Goal: Task Accomplishment & Management: Complete application form

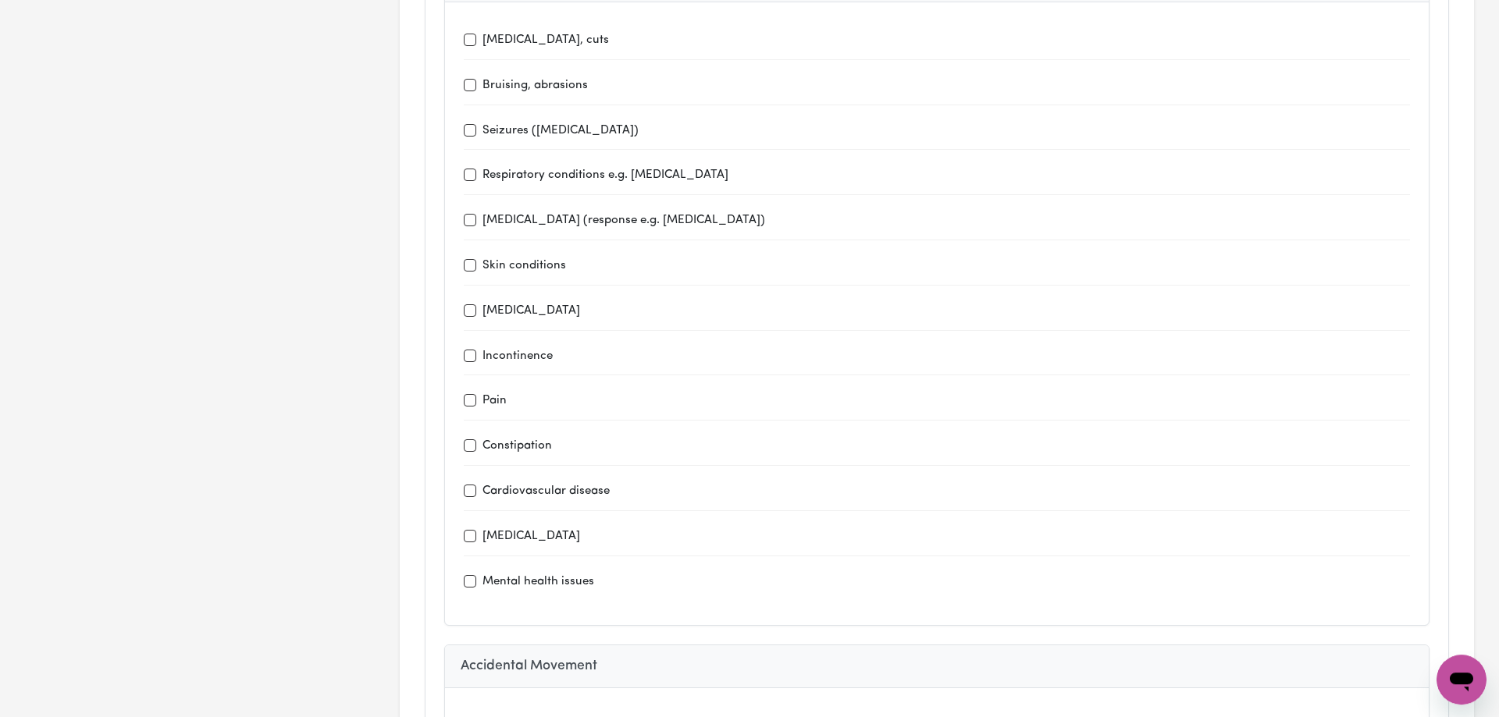
scroll to position [2229, 0]
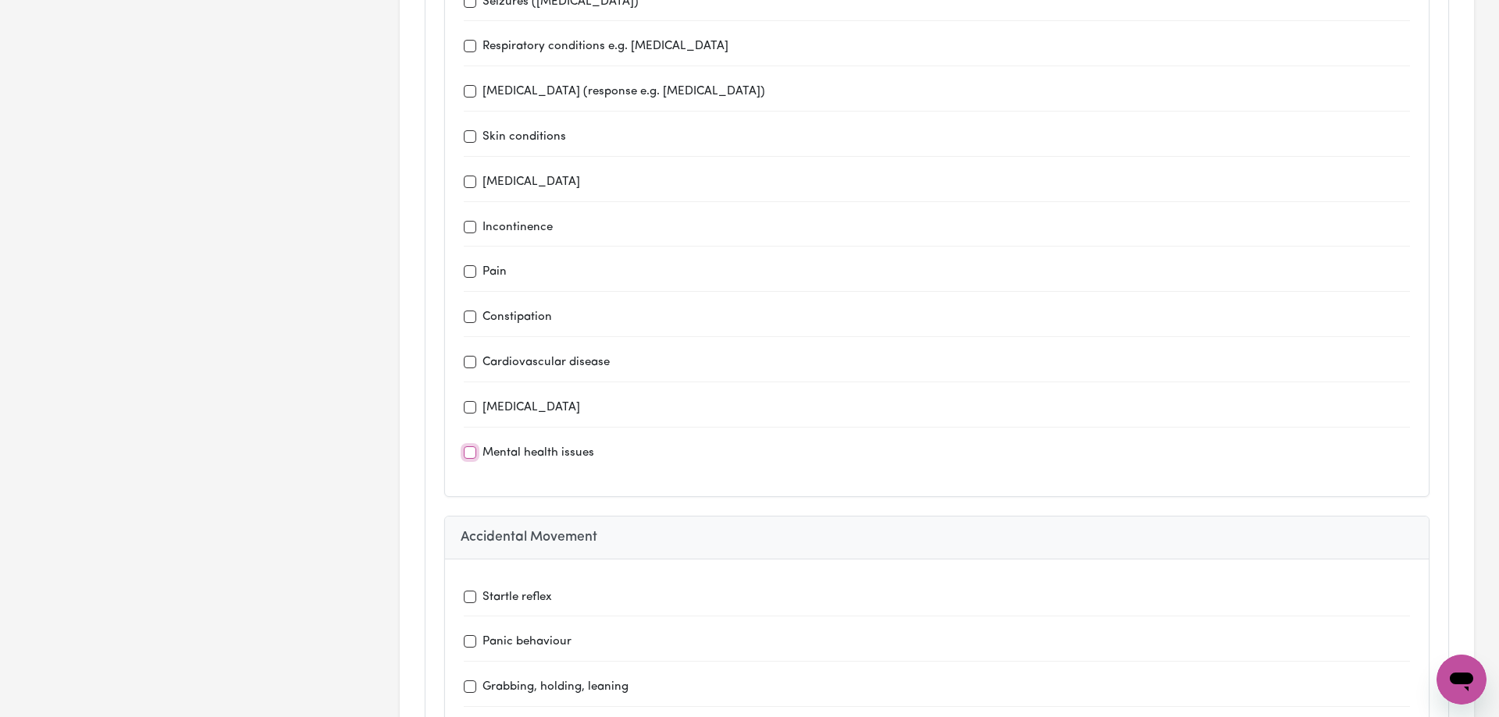
click at [474, 447] on input "Mental health issues" at bounding box center [470, 453] width 12 height 12
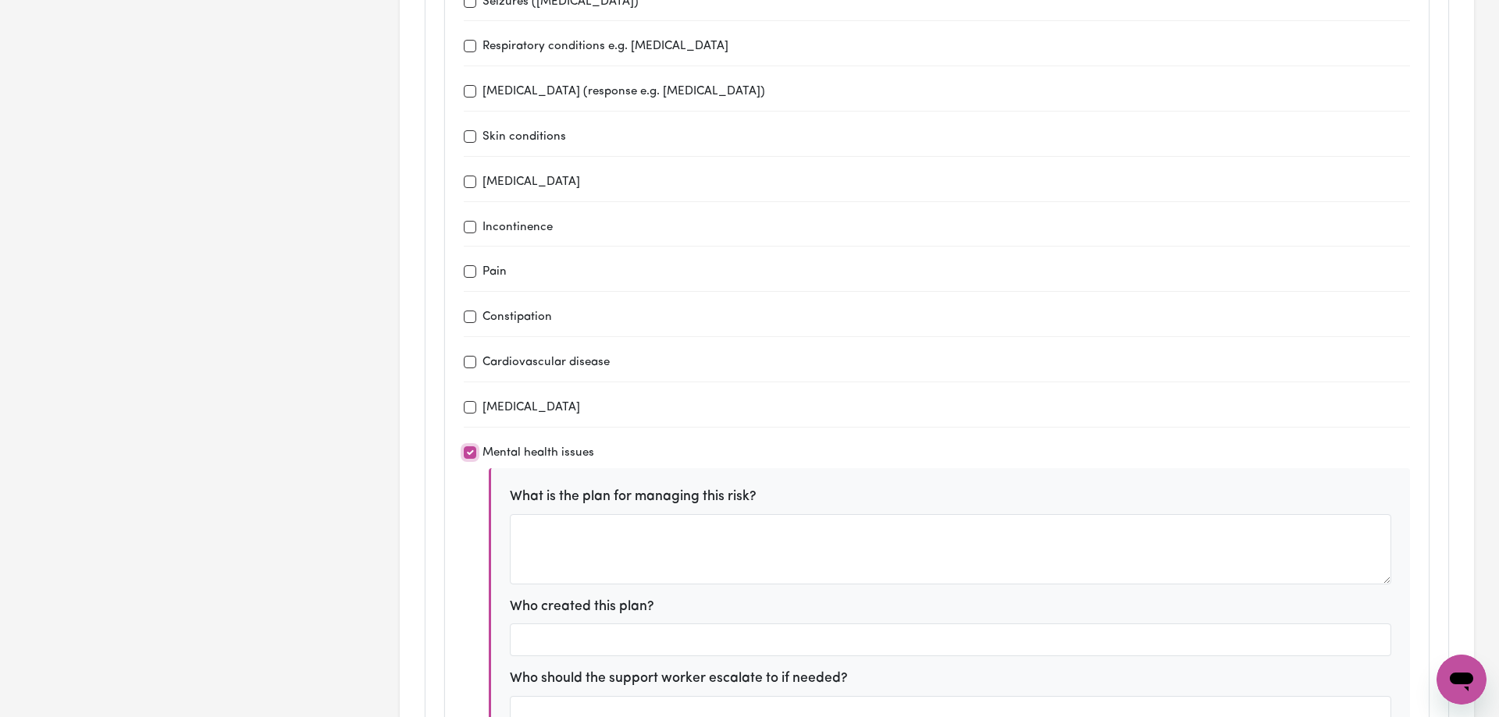
click at [474, 447] on input "Mental health issues" at bounding box center [470, 453] width 12 height 12
checkbox input "false"
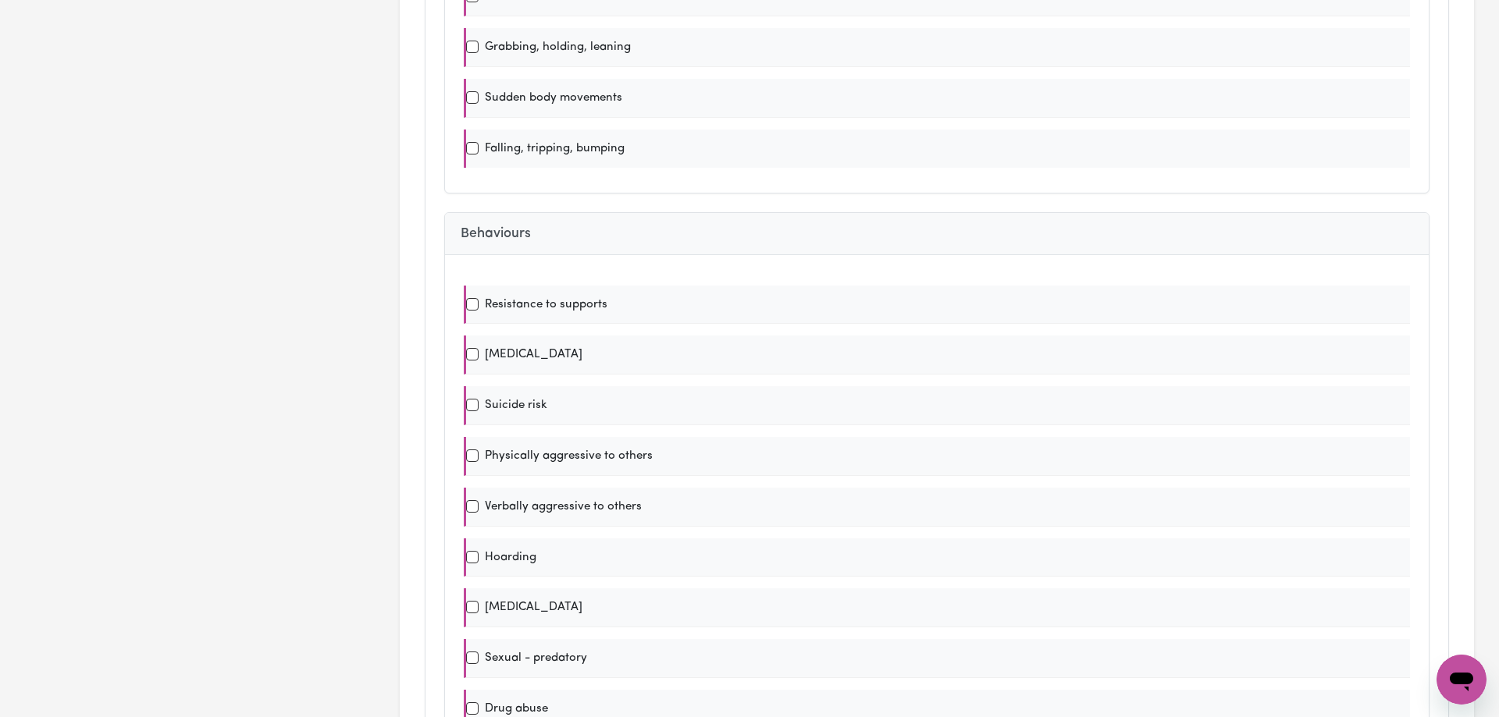
scroll to position [3105, 0]
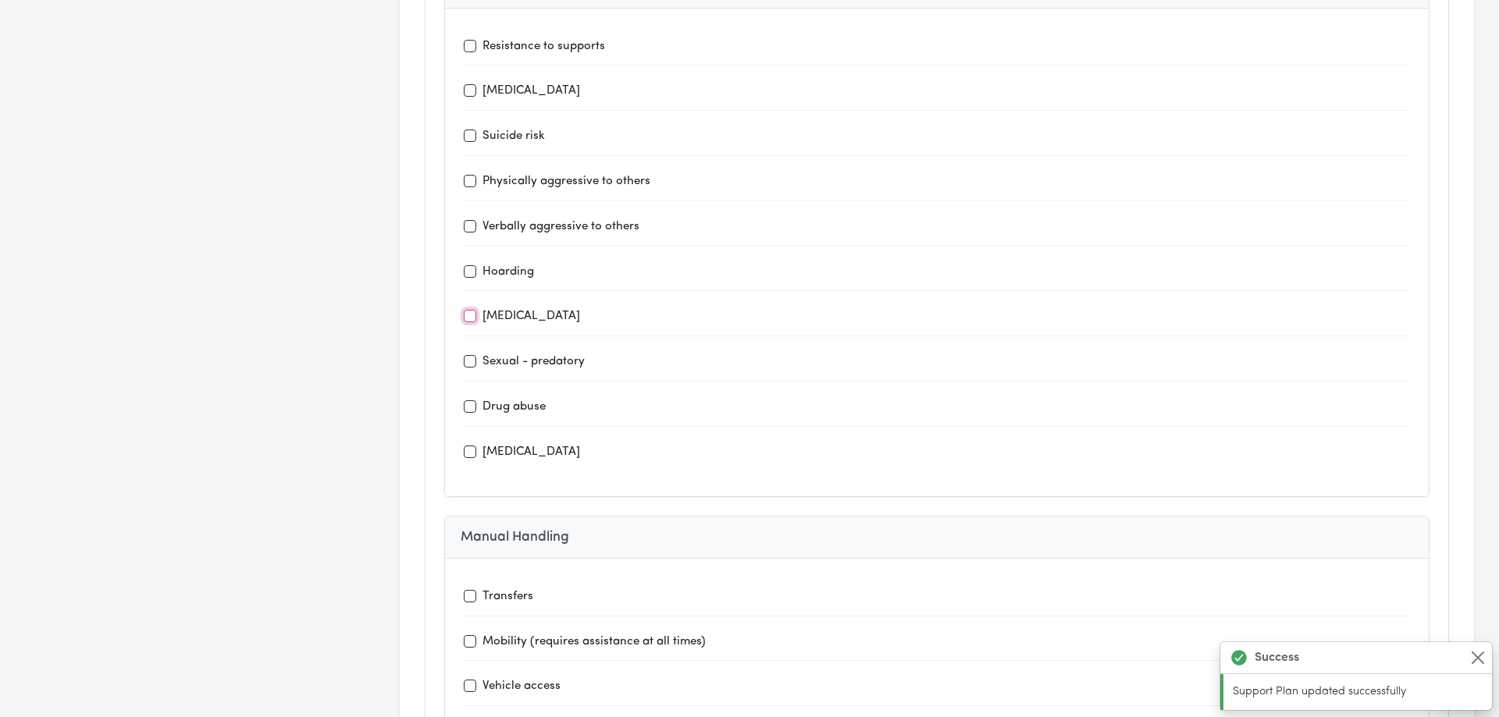
click at [468, 310] on input "[MEDICAL_DATA]" at bounding box center [470, 316] width 12 height 12
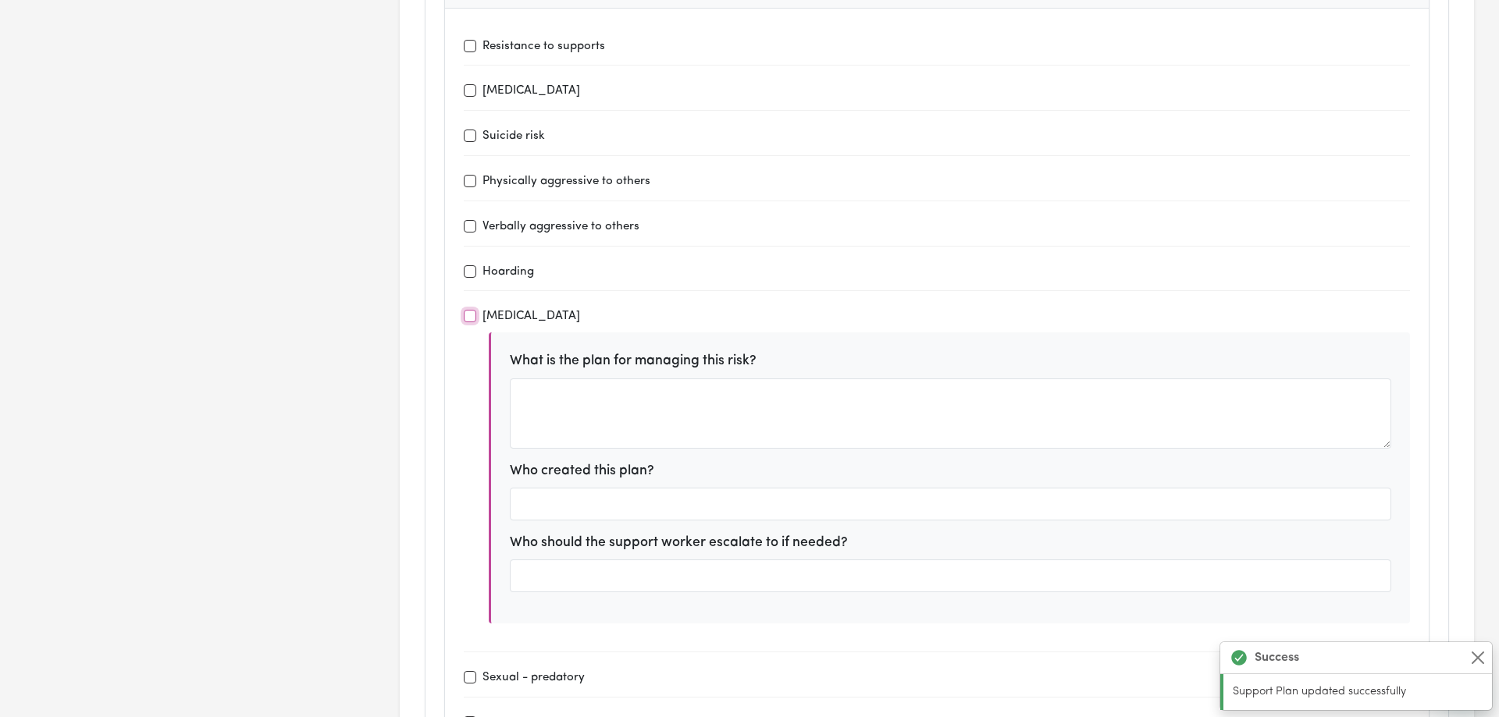
click at [468, 310] on input "[MEDICAL_DATA]" at bounding box center [470, 316] width 12 height 12
checkbox input "false"
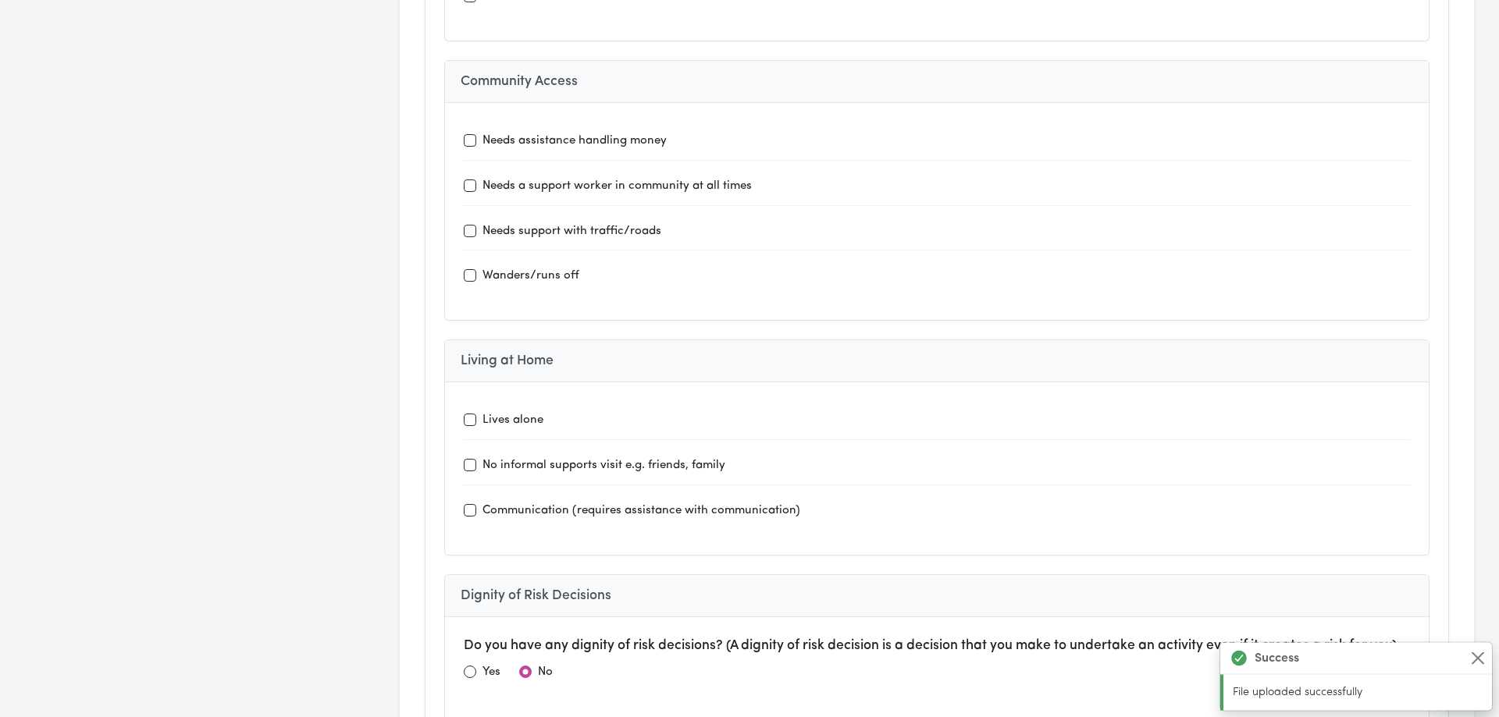
scroll to position [4061, 0]
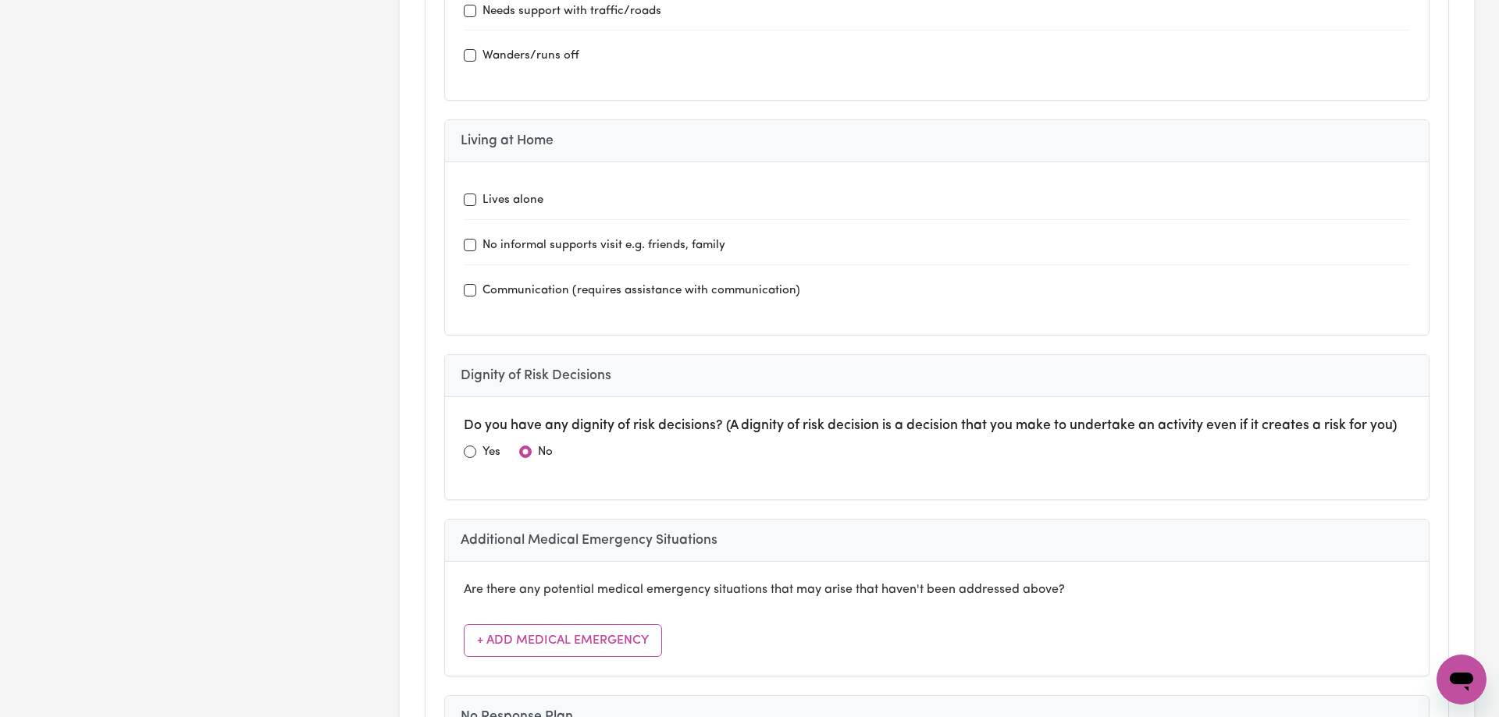
click at [476, 190] on div "Lives alone" at bounding box center [937, 200] width 946 height 20
click at [472, 194] on input "Lives alone" at bounding box center [470, 200] width 12 height 12
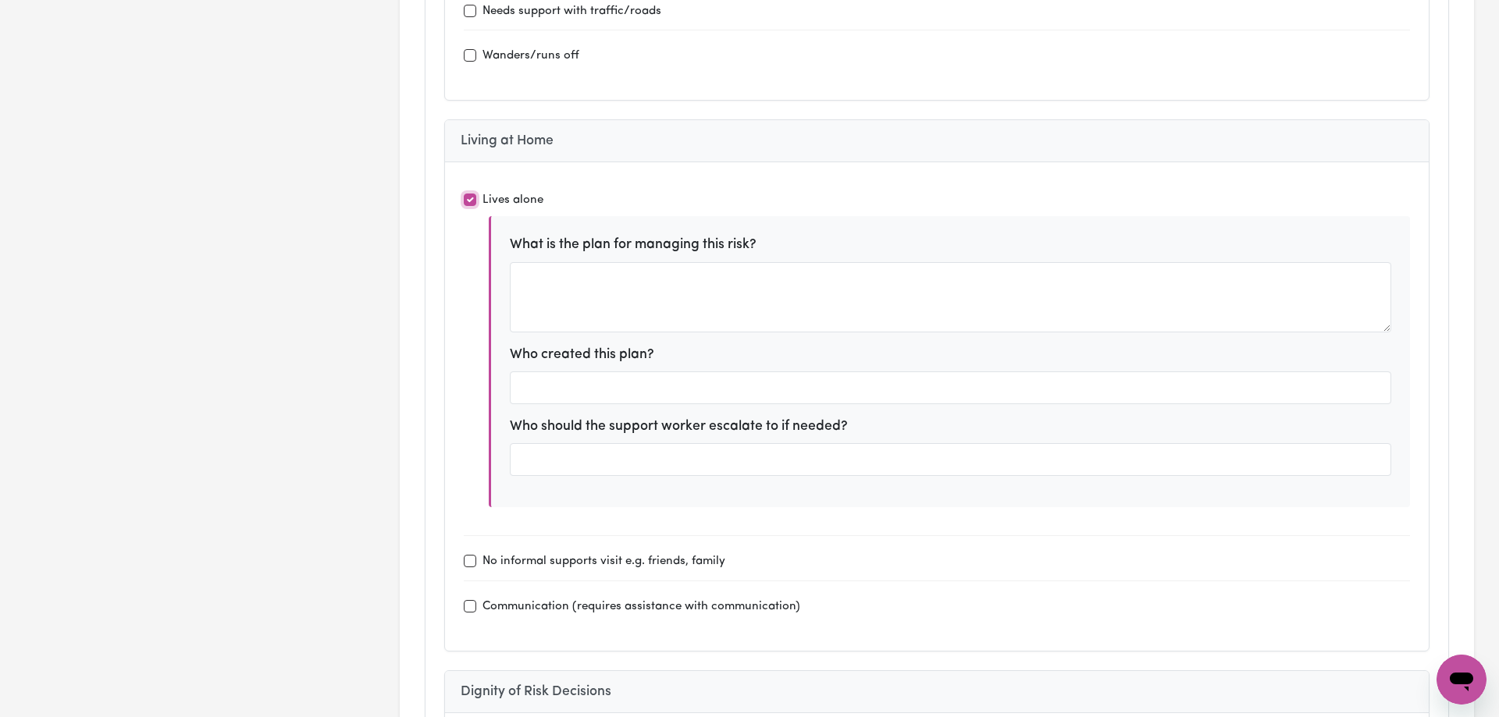
click at [472, 194] on input "Lives alone" at bounding box center [470, 200] width 12 height 12
checkbox input "false"
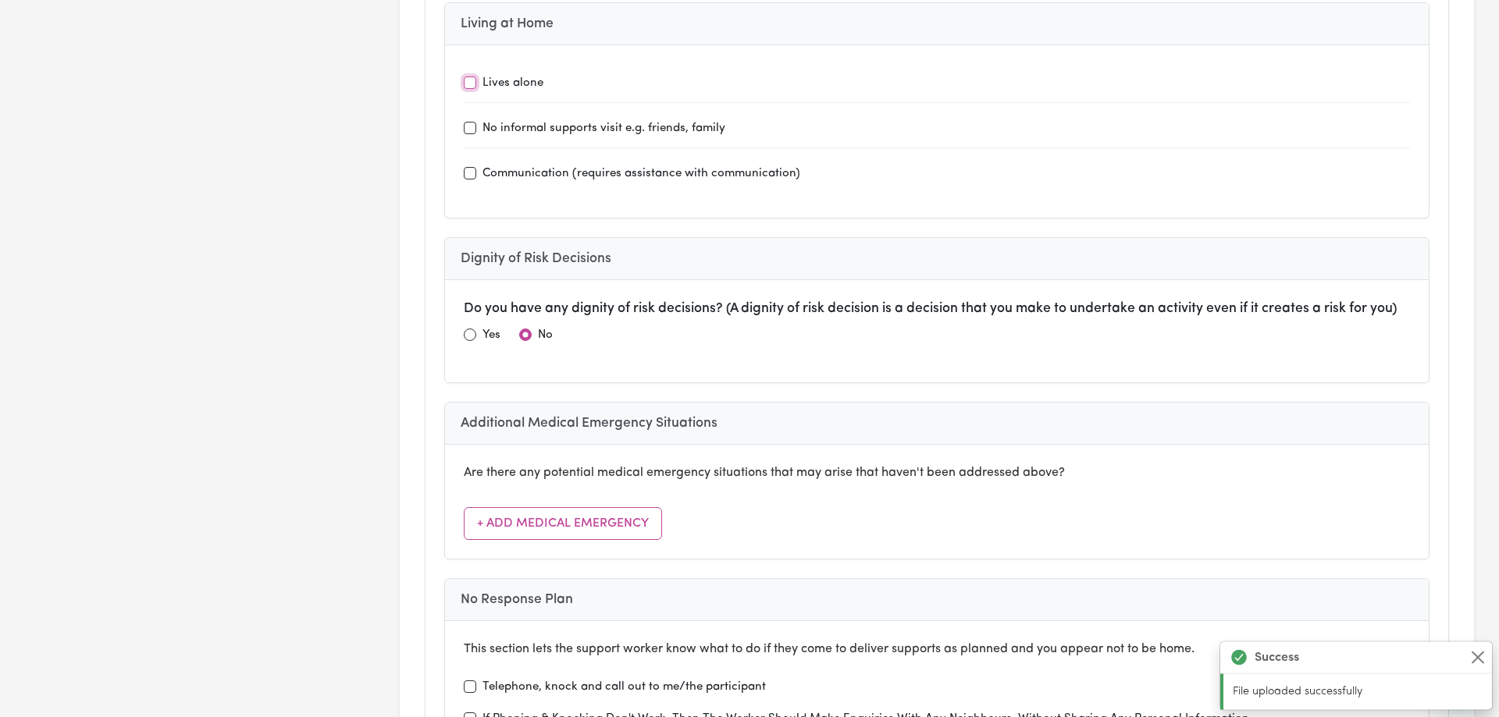
scroll to position [4379, 0]
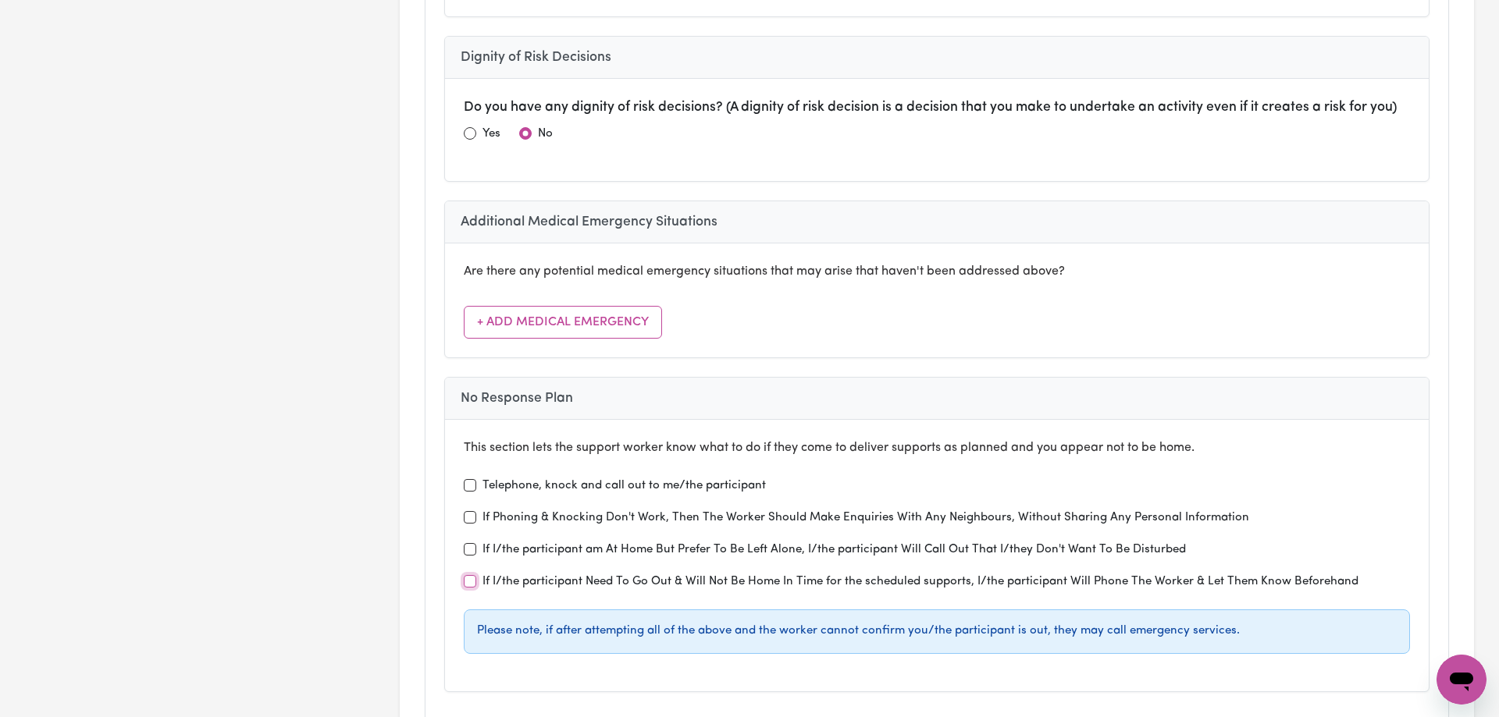
click at [473, 575] on input "If I/the participant Need To Go Out & Will Not Be Home In Time for the schedule…" at bounding box center [470, 581] width 12 height 12
checkbox input "true"
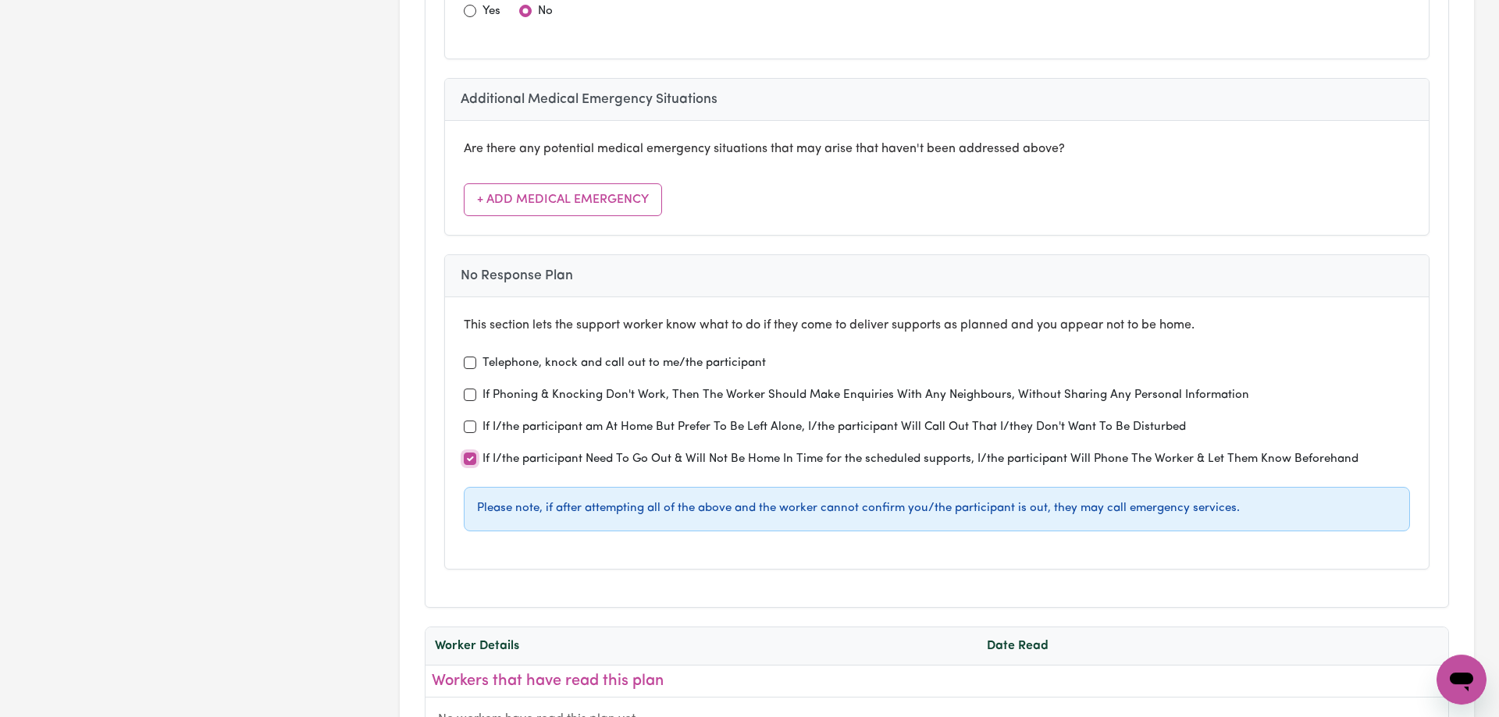
scroll to position [4539, 0]
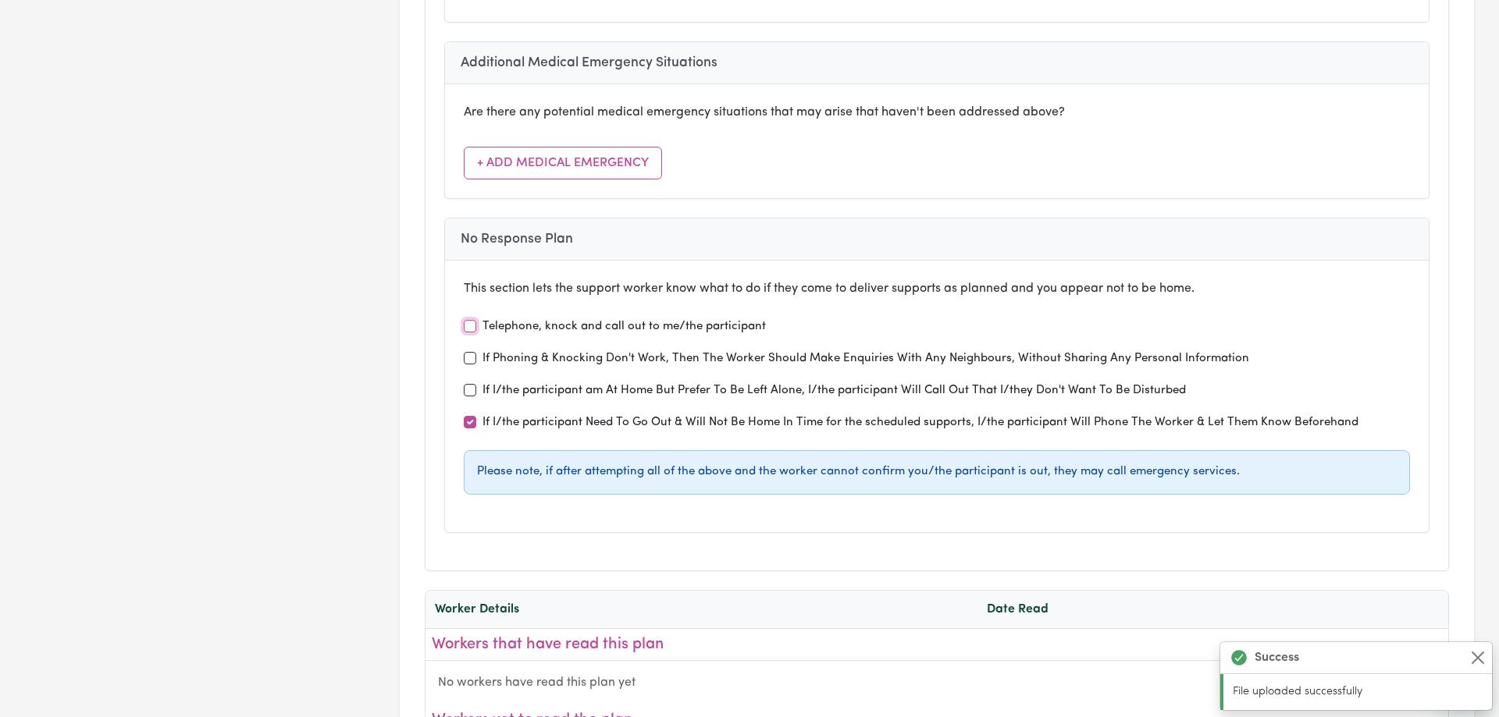
click at [472, 320] on input "Telephone, knock and call out to me/the participant" at bounding box center [470, 326] width 12 height 12
checkbox input "true"
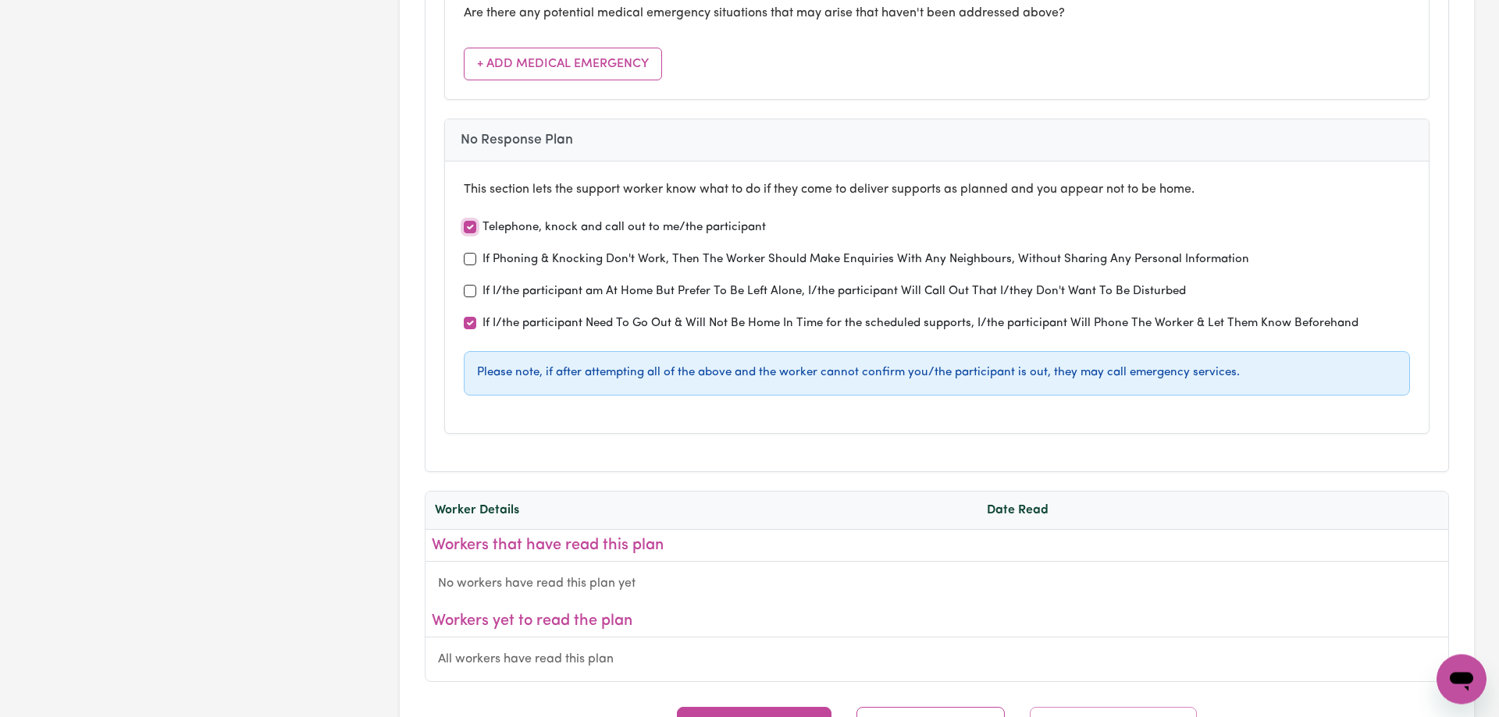
scroll to position [4698, 0]
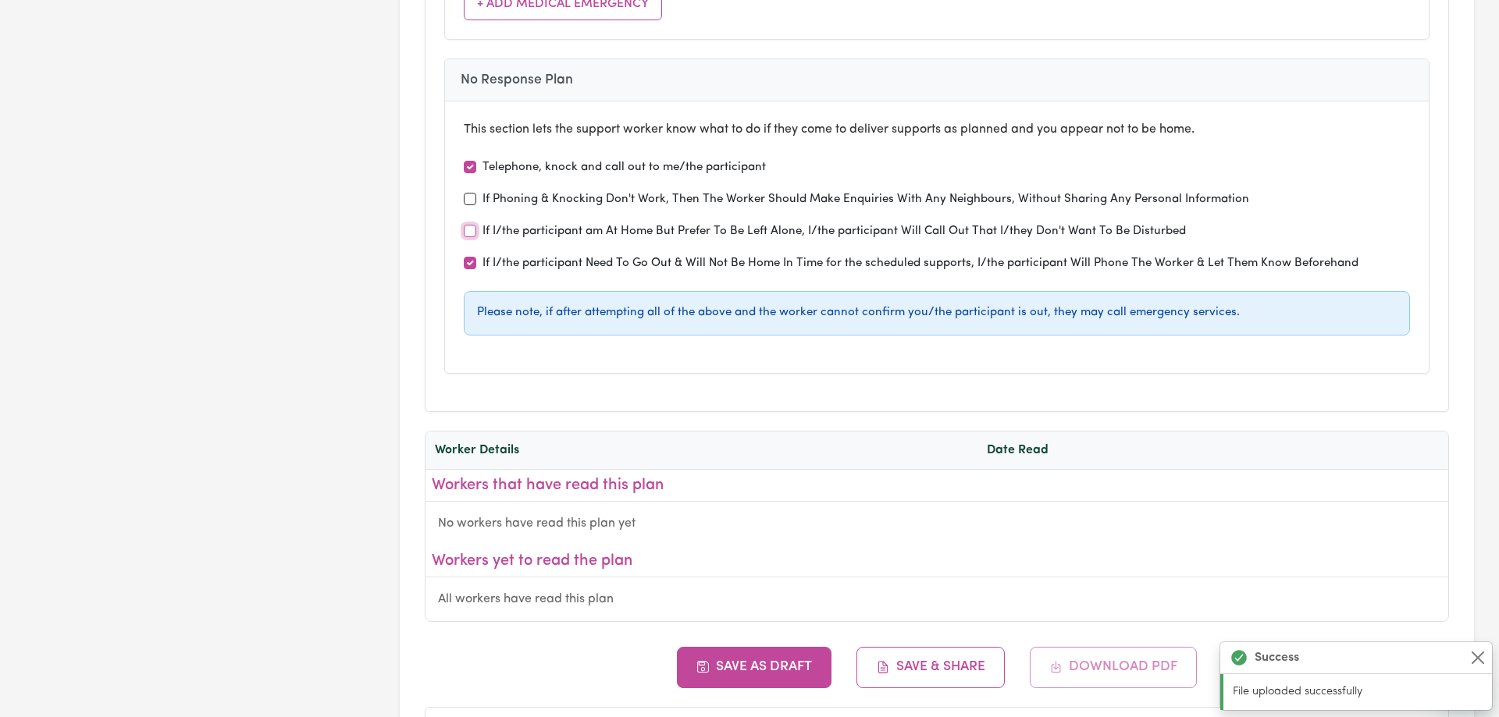
click at [471, 225] on input "If I/the participant am At Home But Prefer To Be Left Alone, I/the participant …" at bounding box center [470, 231] width 12 height 12
checkbox input "true"
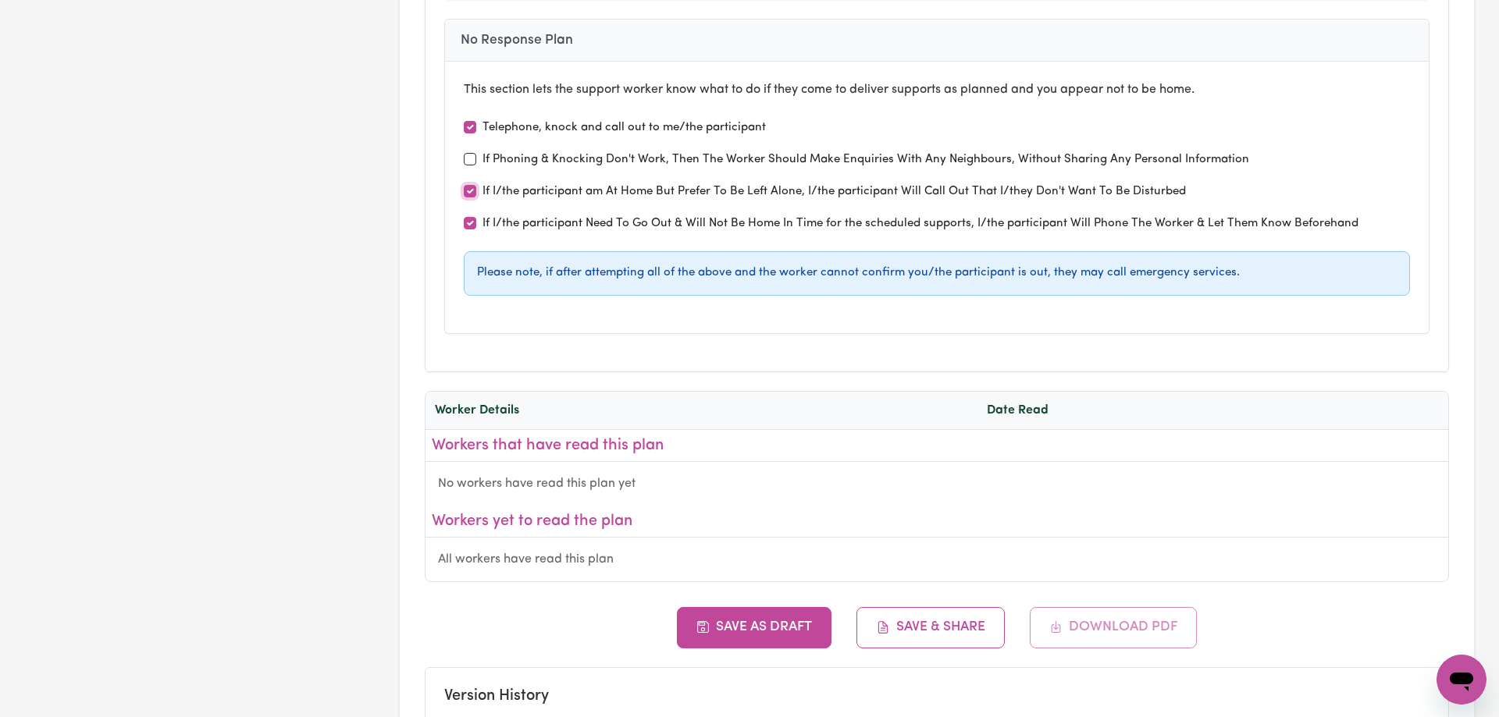
scroll to position [4777, 0]
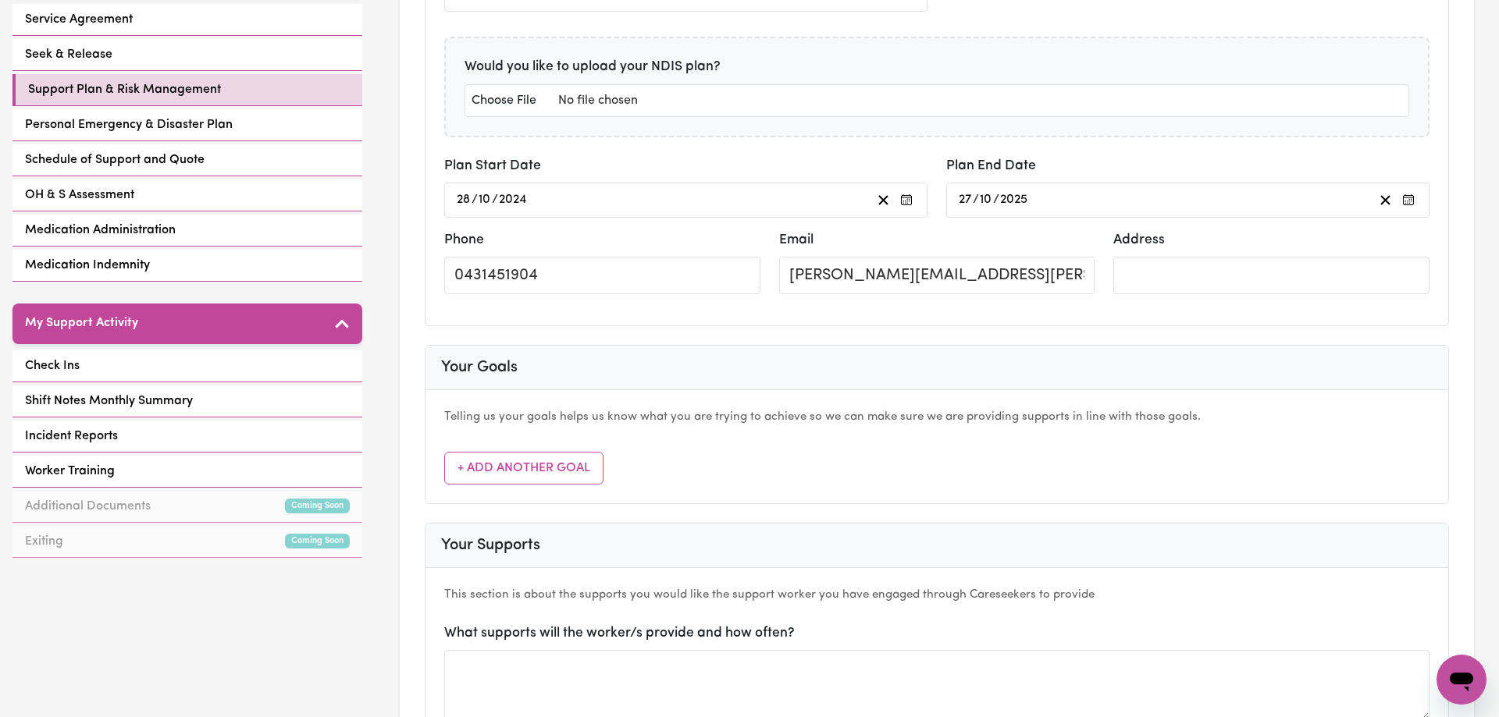
scroll to position [0, 0]
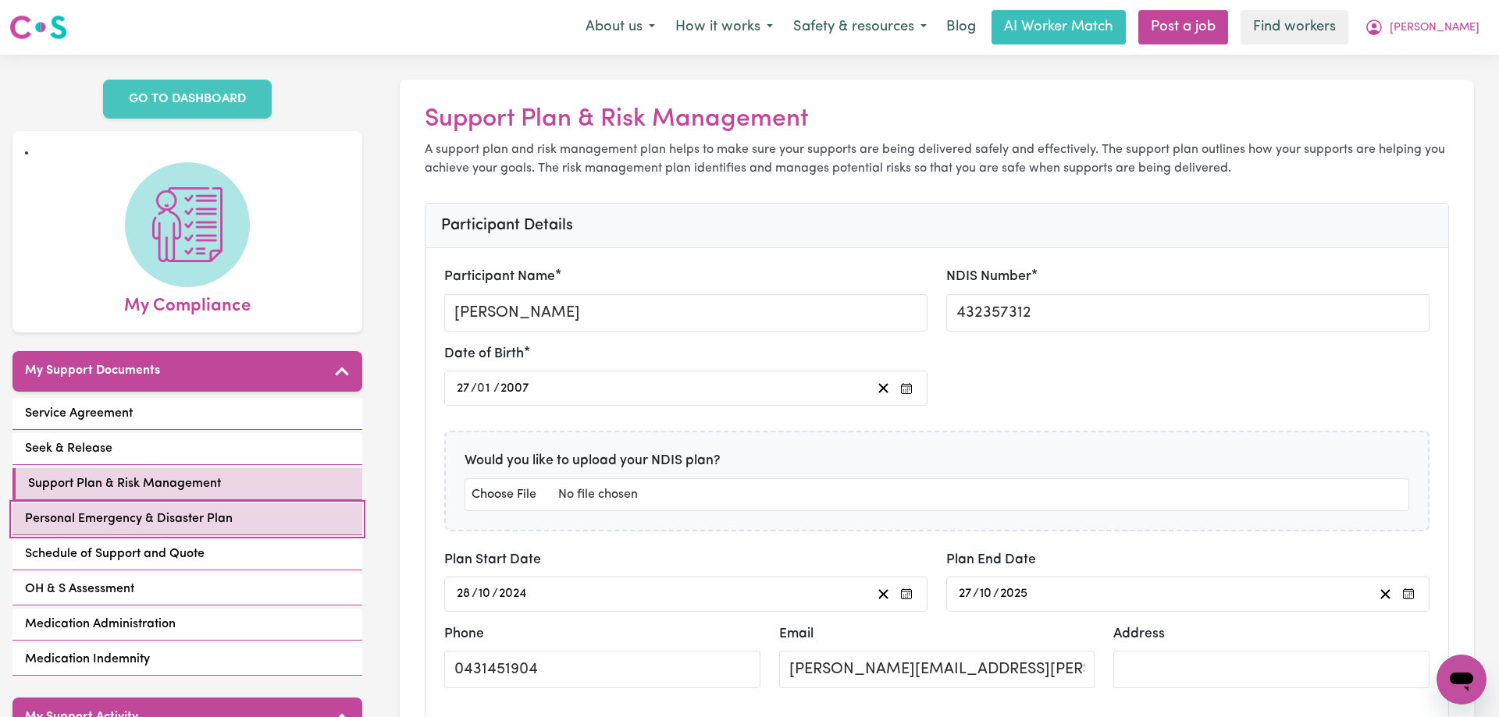
click at [193, 510] on span "Personal Emergency & Disaster Plan" at bounding box center [129, 519] width 208 height 19
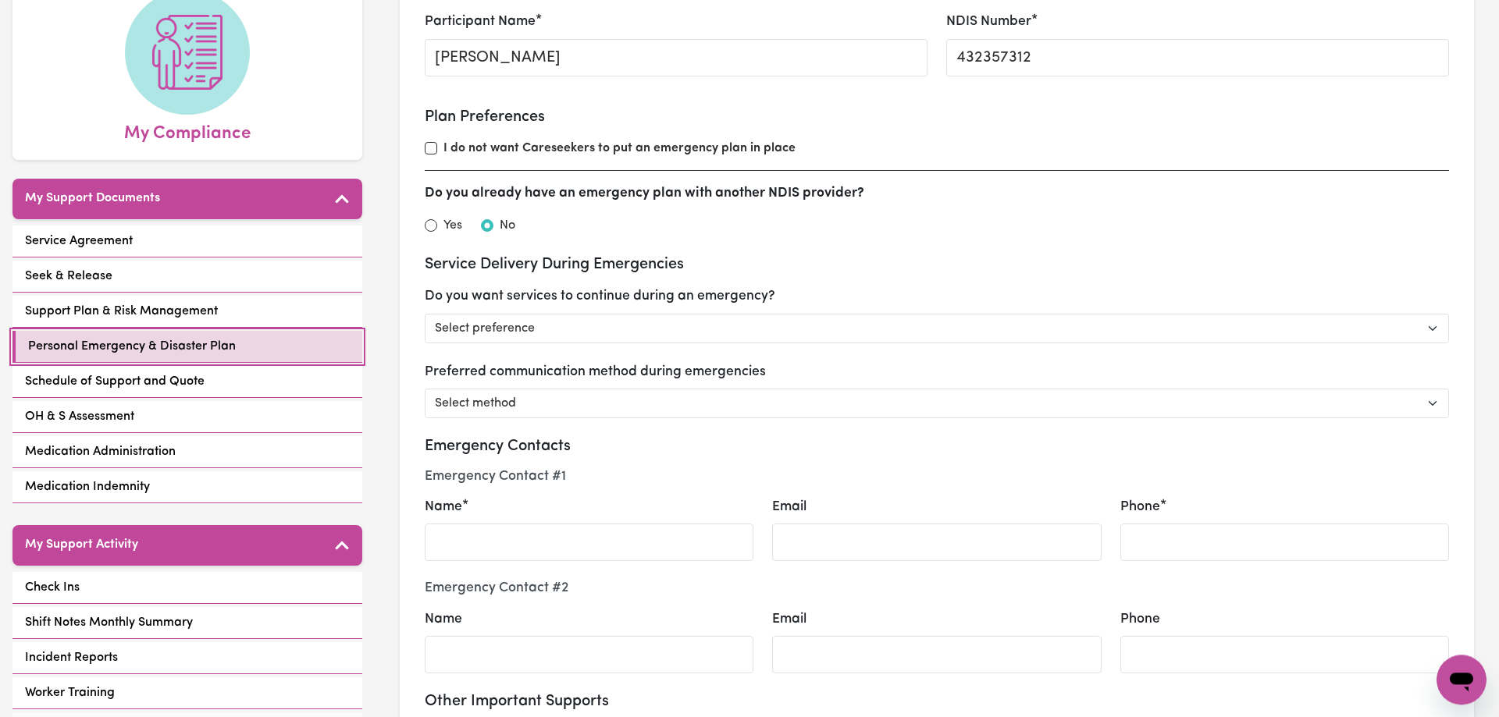
scroll to position [239, 0]
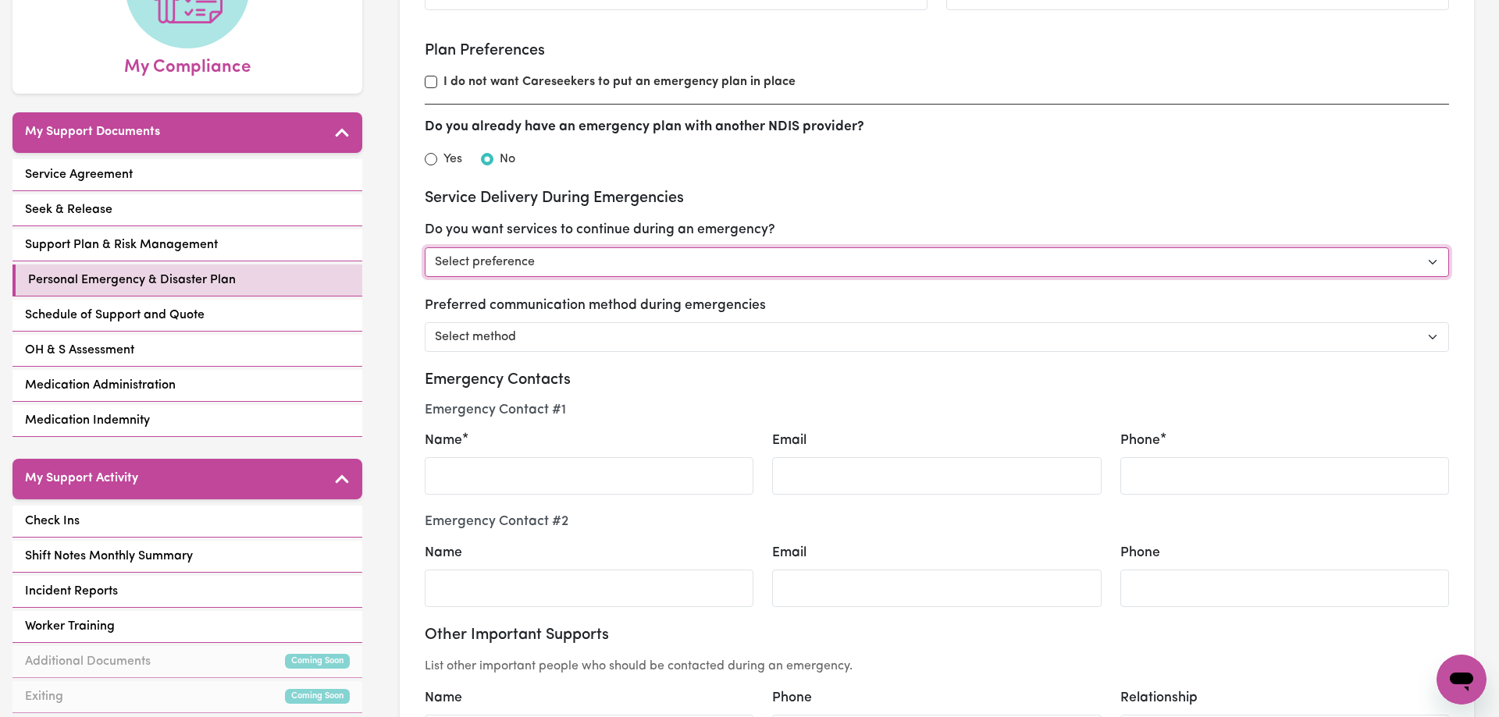
click at [425, 247] on select "Select preference Yes - continue as critical to daily living No - postpone/canc…" at bounding box center [937, 262] width 1024 height 30
click at [518, 270] on select "Select preference Yes - continue as critical to daily living No - postpone/canc…" at bounding box center [937, 262] width 1024 height 30
click at [425, 247] on select "Select preference Yes - continue as critical to daily living No - postpone/canc…" at bounding box center [937, 262] width 1024 height 30
select select "other"
click option "Other" at bounding box center [0, 0] width 0 height 0
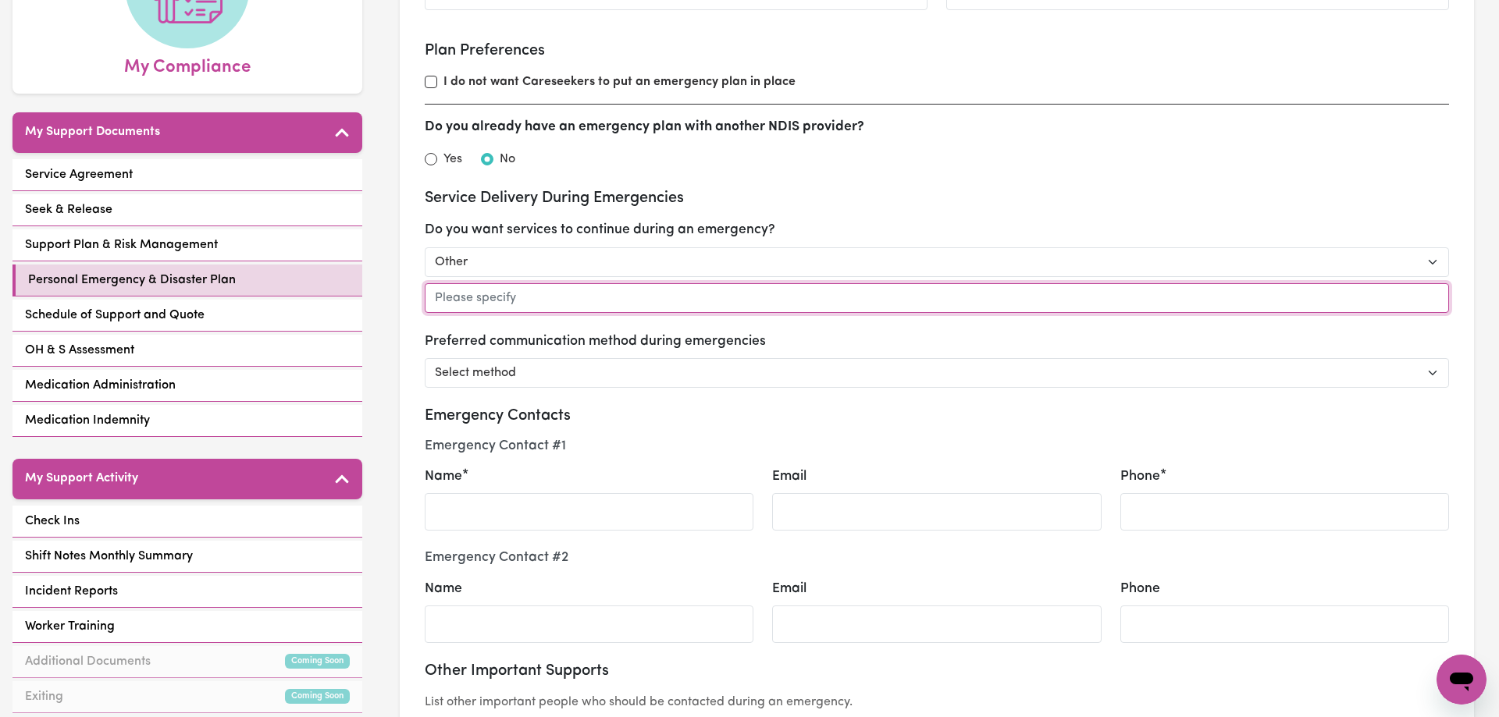
click at [497, 301] on input "text" at bounding box center [937, 298] width 1024 height 30
type input "Depends on emergency. Discuss at the time."
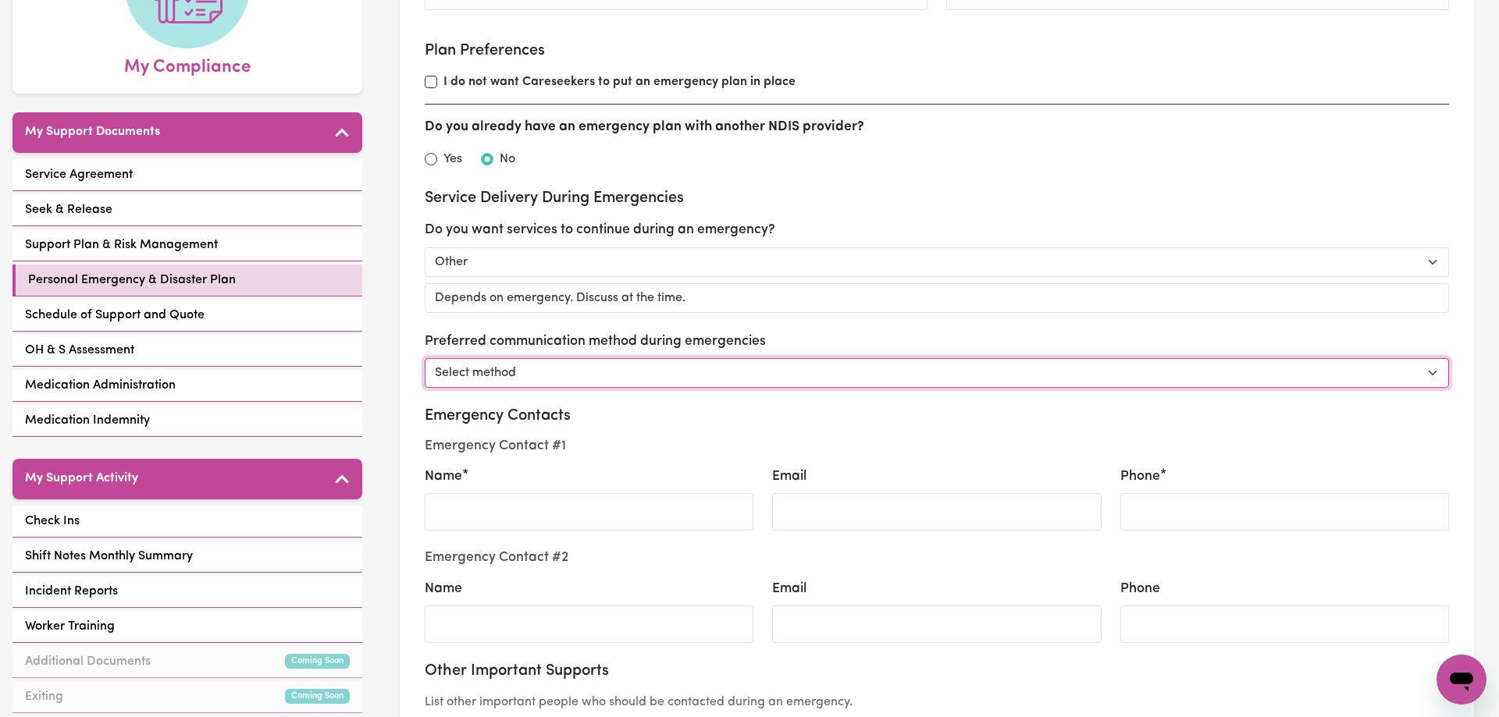
click at [425, 358] on select "Select method Phone Email Other" at bounding box center [937, 373] width 1024 height 30
select select "phone"
click option "Phone" at bounding box center [0, 0] width 0 height 0
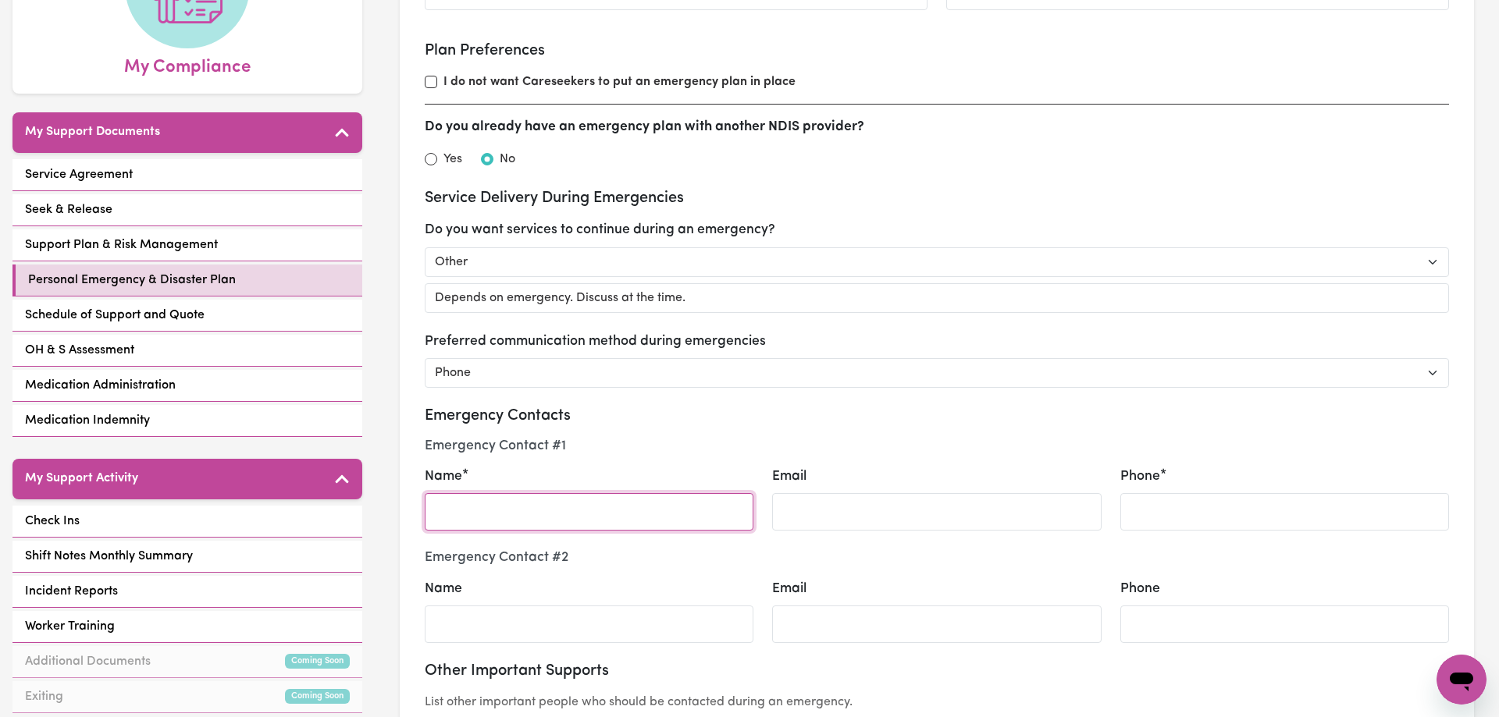
click at [523, 516] on input "Name" at bounding box center [589, 511] width 329 height 37
type input "[PERSON_NAME]"
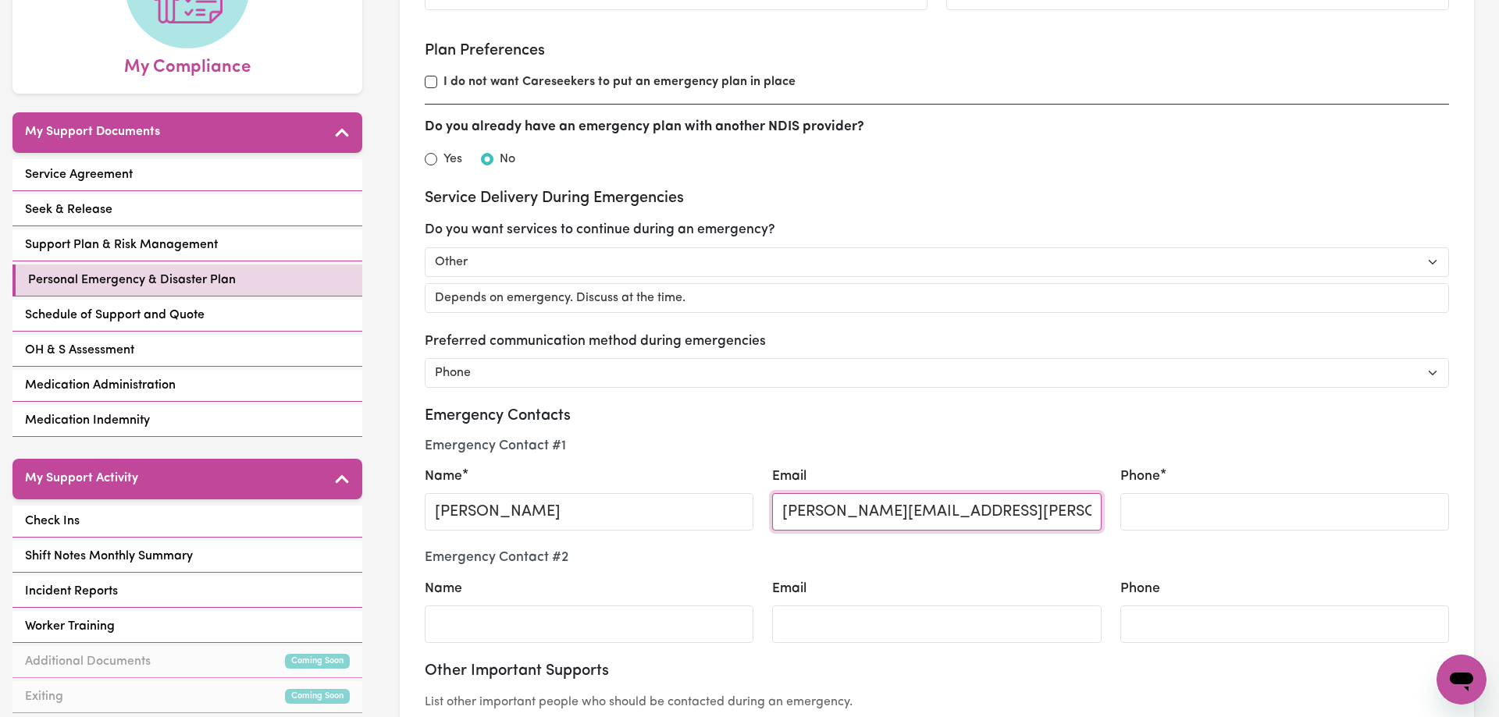
type input "[PERSON_NAME][EMAIL_ADDRESS][PERSON_NAME][DOMAIN_NAME]"
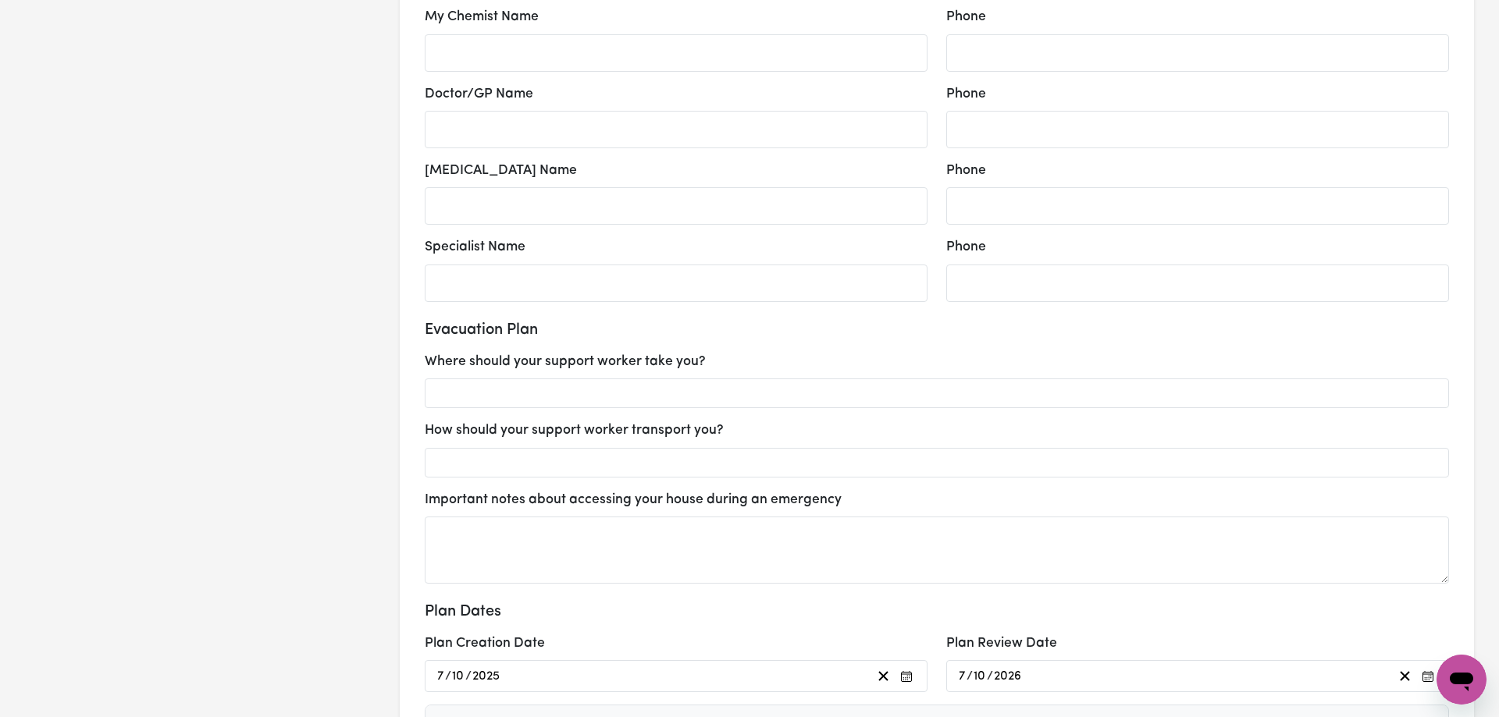
scroll to position [2070, 0]
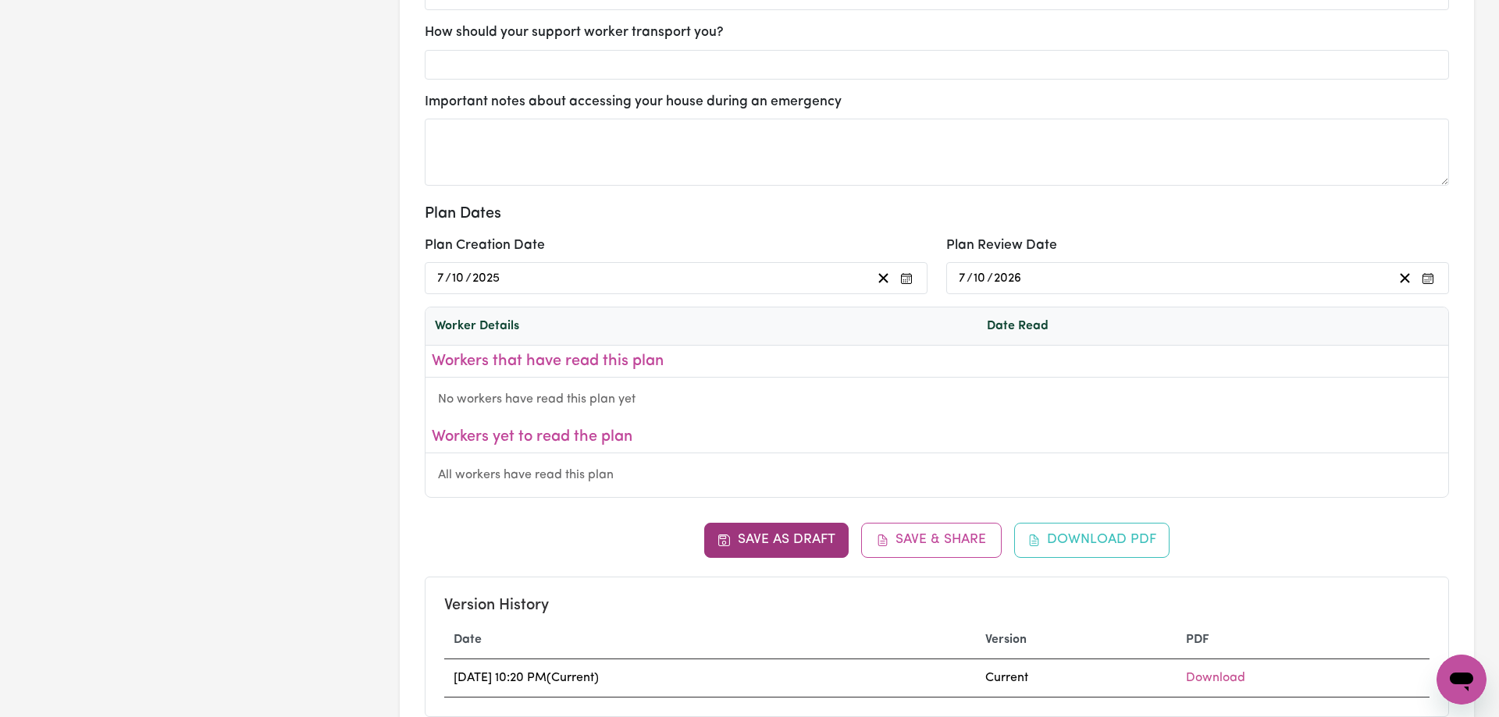
type input "0431451904"
click at [760, 540] on button "Save as Draft" at bounding box center [776, 540] width 144 height 34
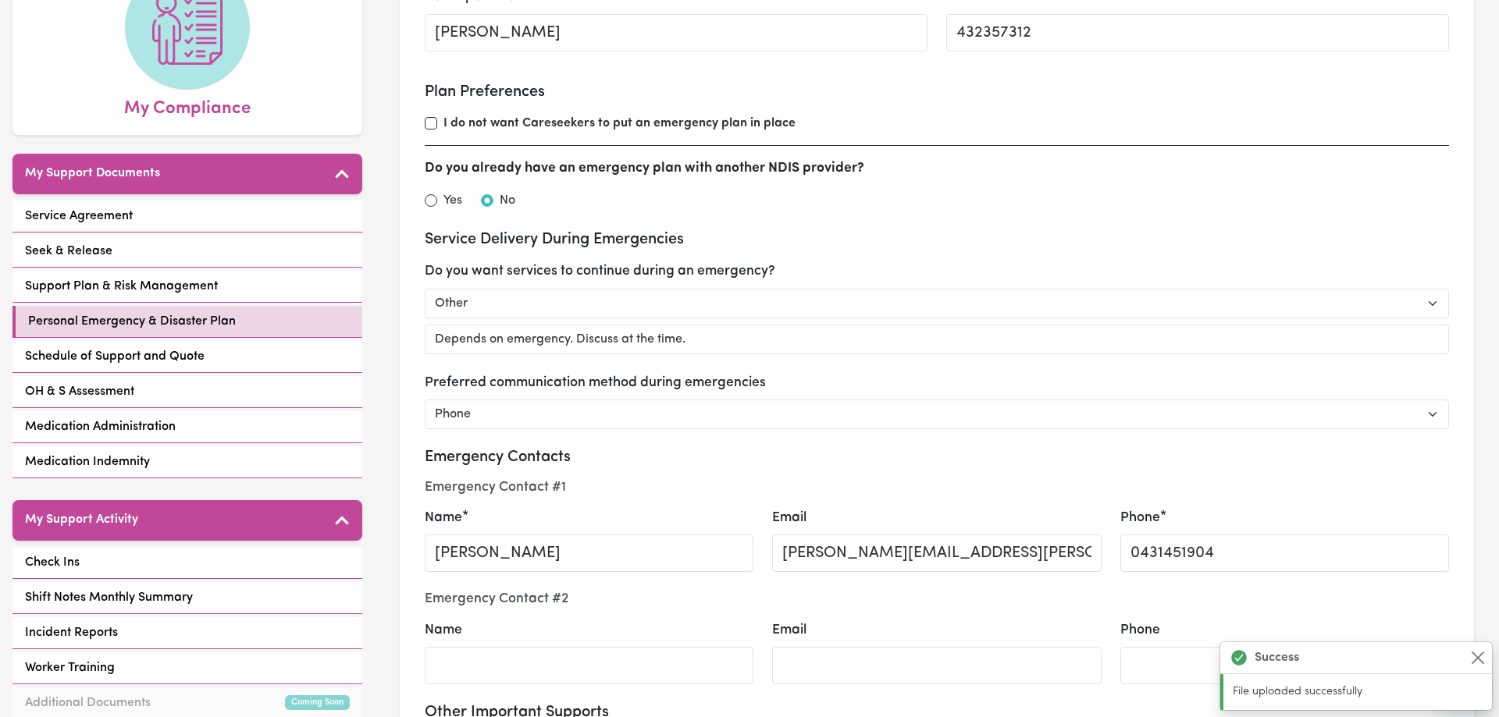
scroll to position [205, 0]
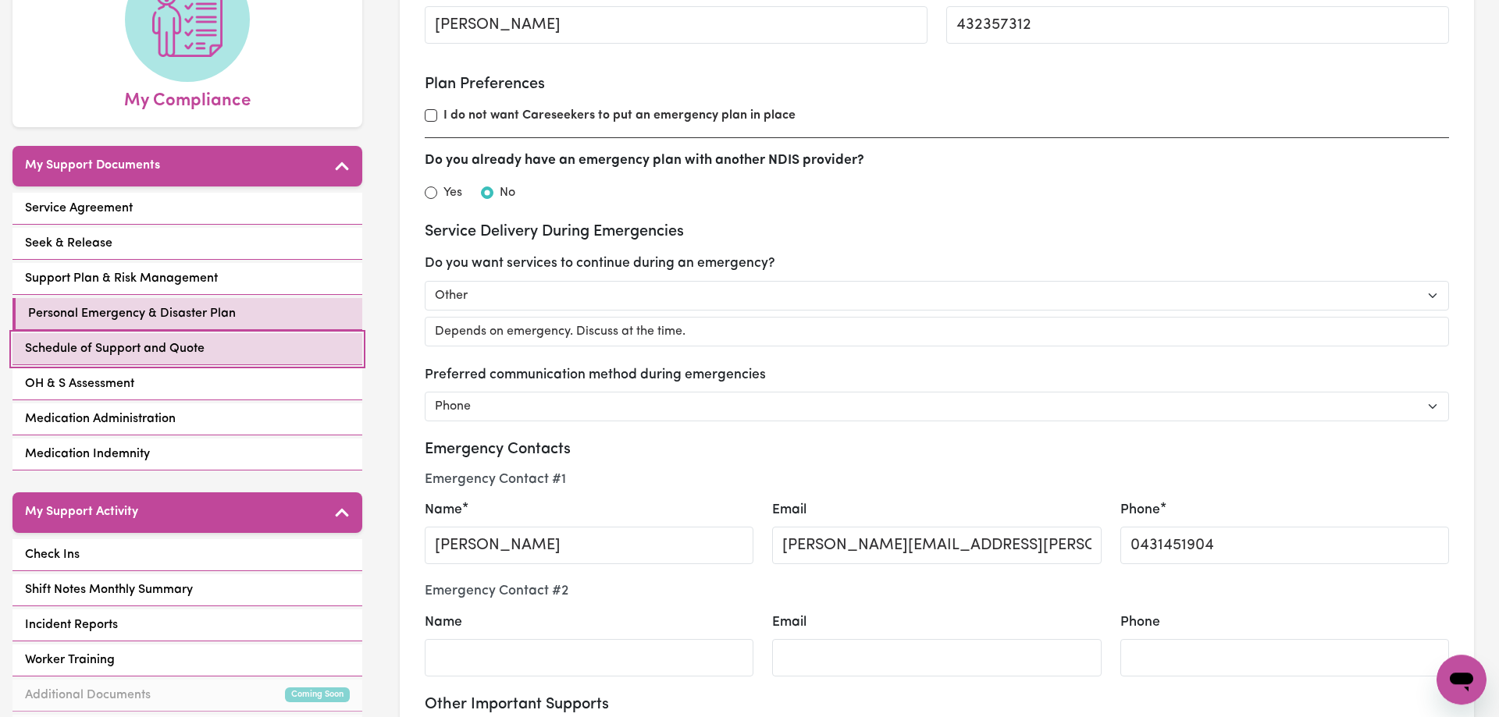
click at [148, 340] on span "Schedule of Support and Quote" at bounding box center [115, 349] width 180 height 19
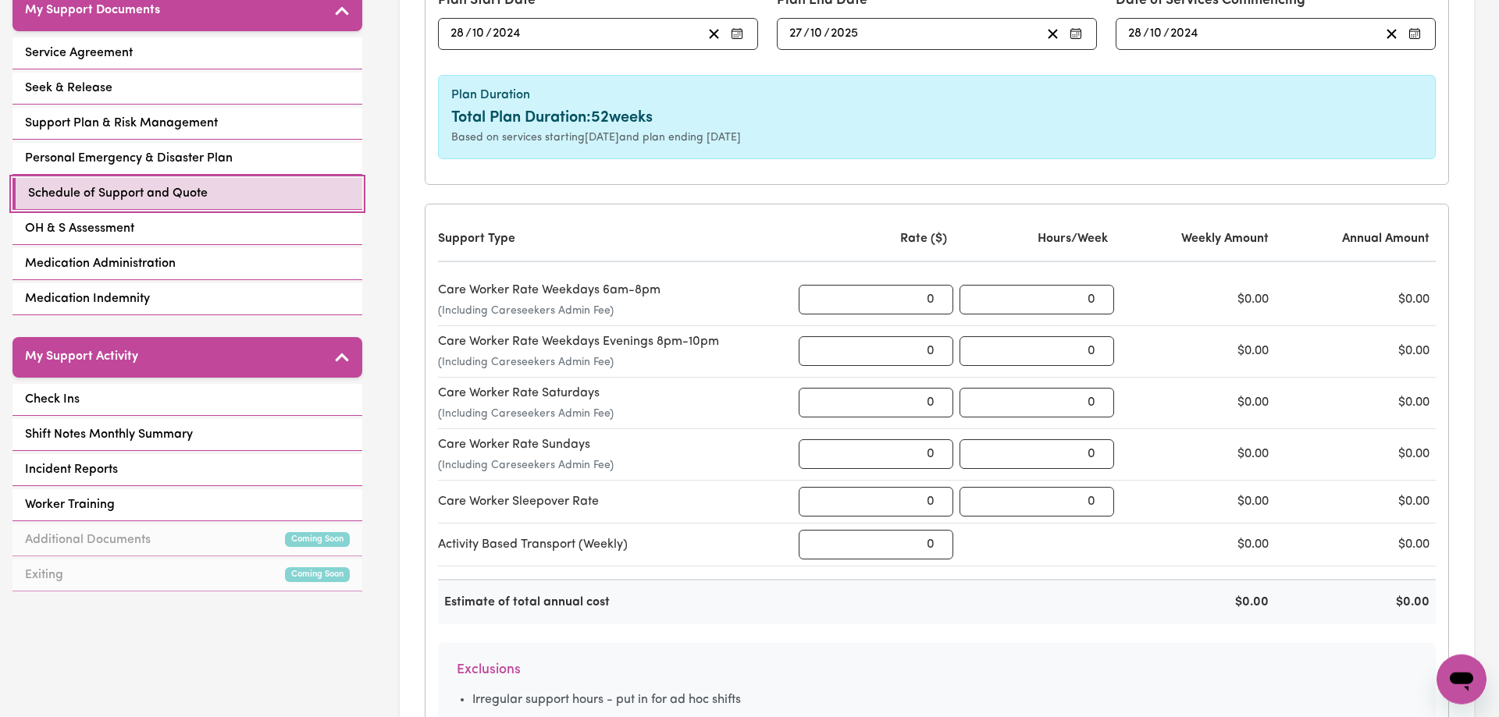
scroll to position [318, 0]
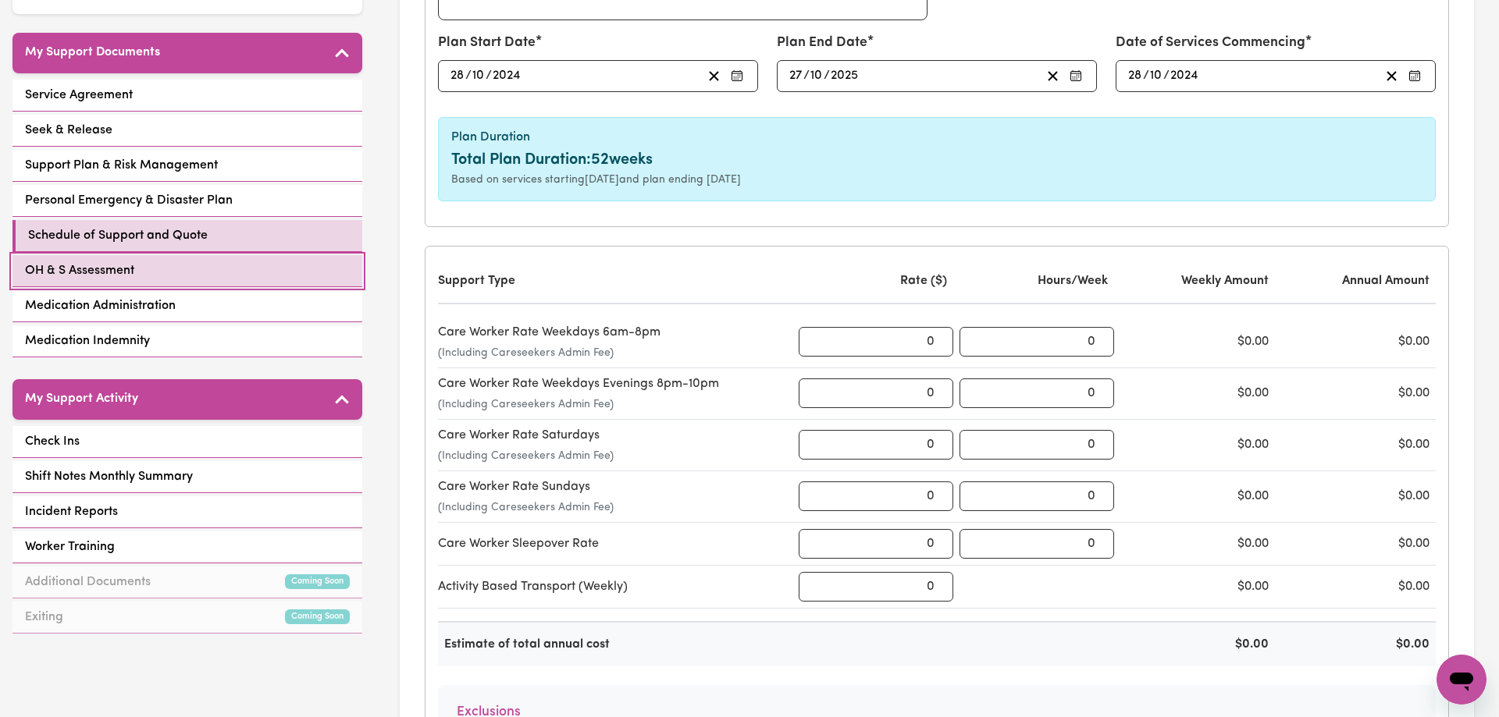
click at [54, 255] on link "OH & S Assessment" at bounding box center [187, 271] width 350 height 32
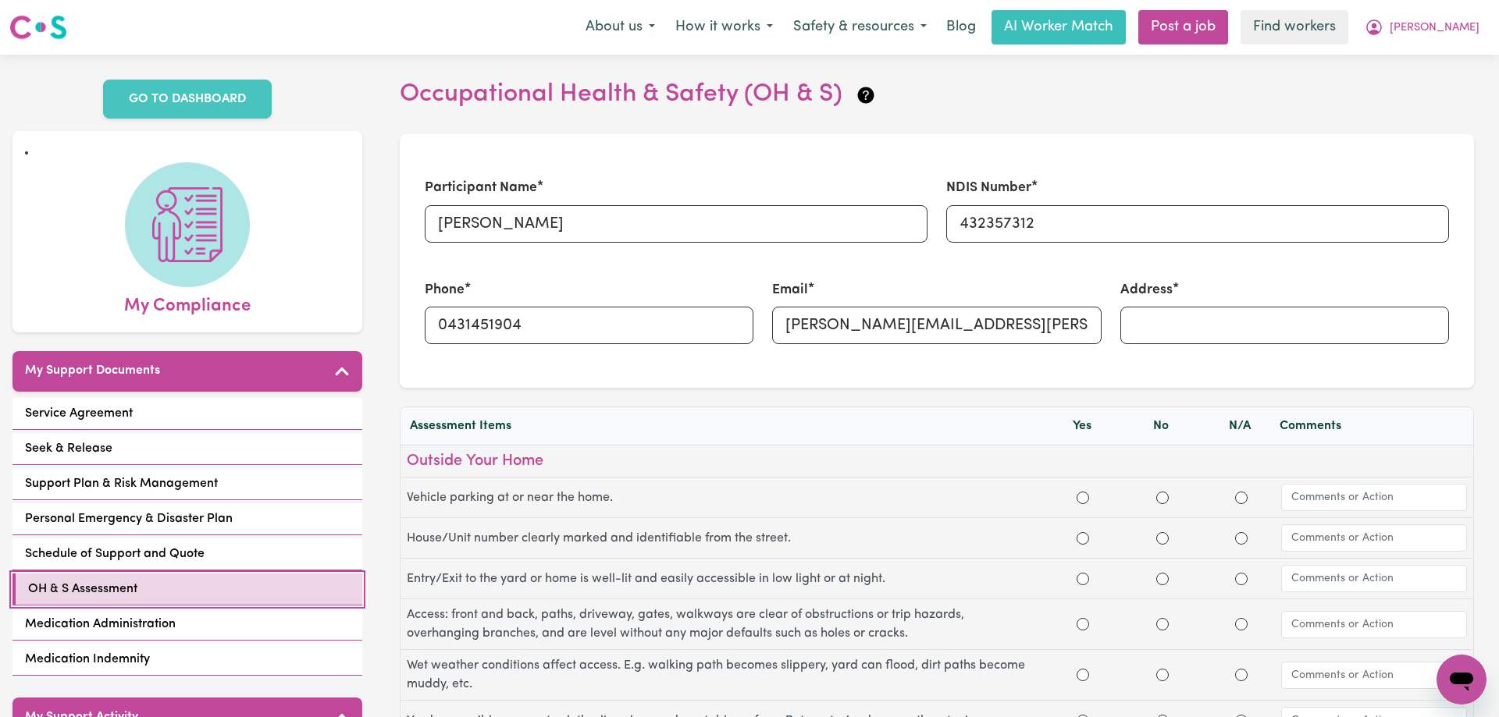
scroll to position [80, 0]
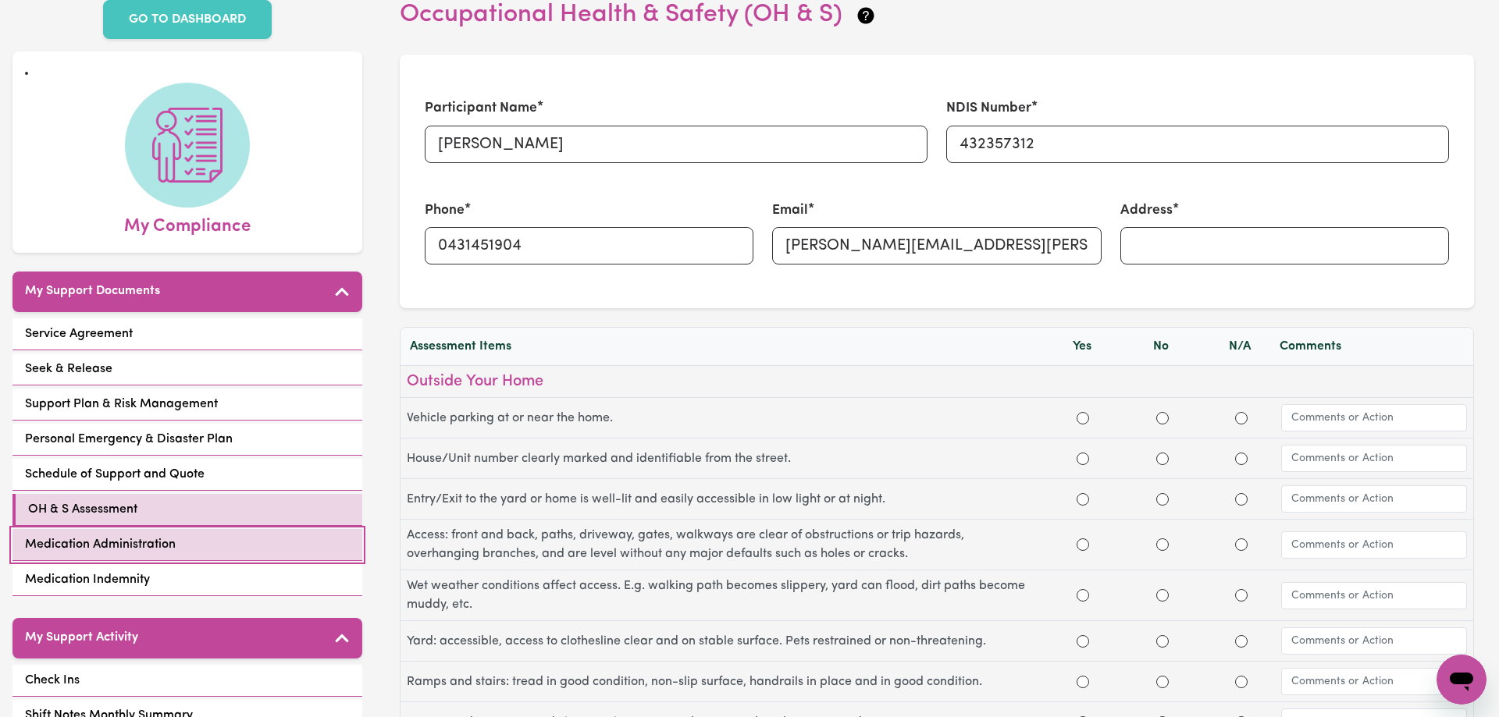
click at [137, 536] on span "Medication Administration" at bounding box center [100, 545] width 151 height 19
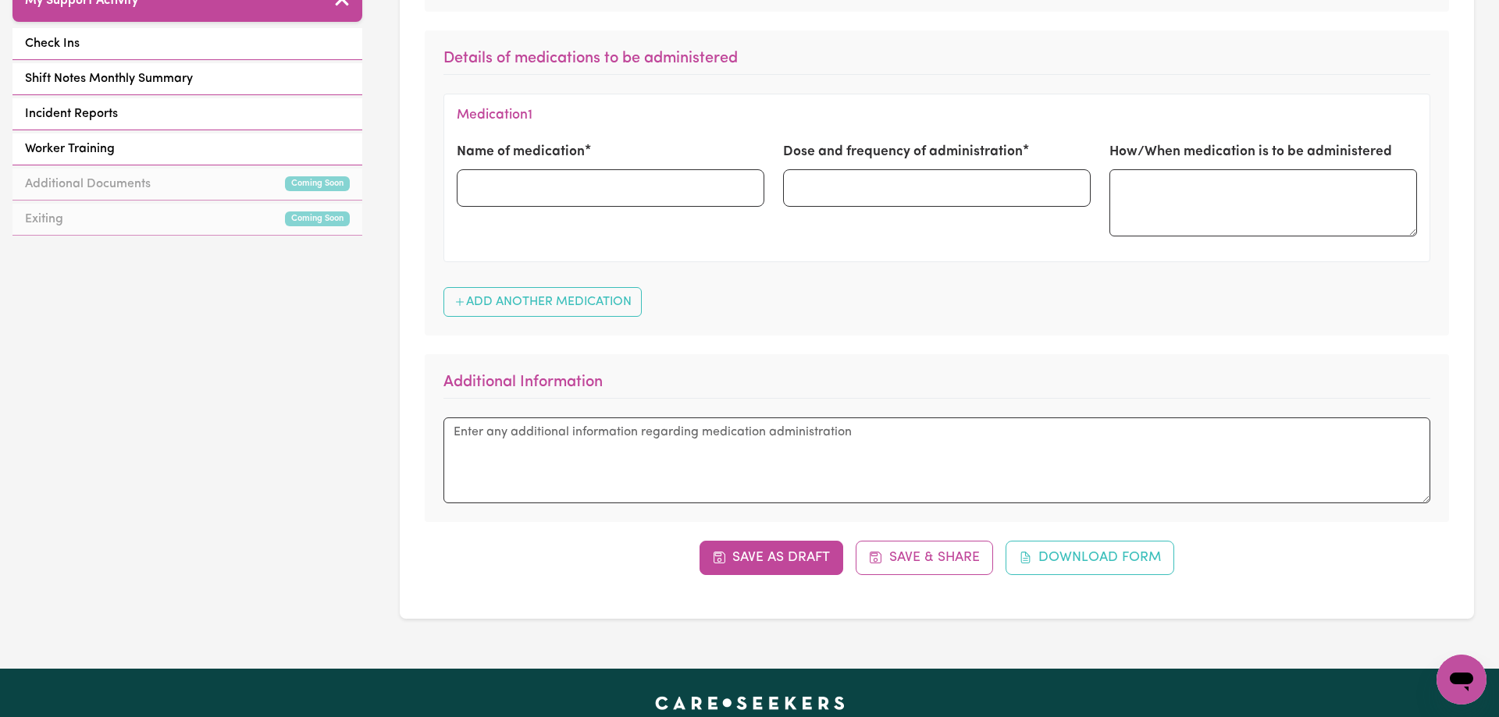
scroll to position [478, 0]
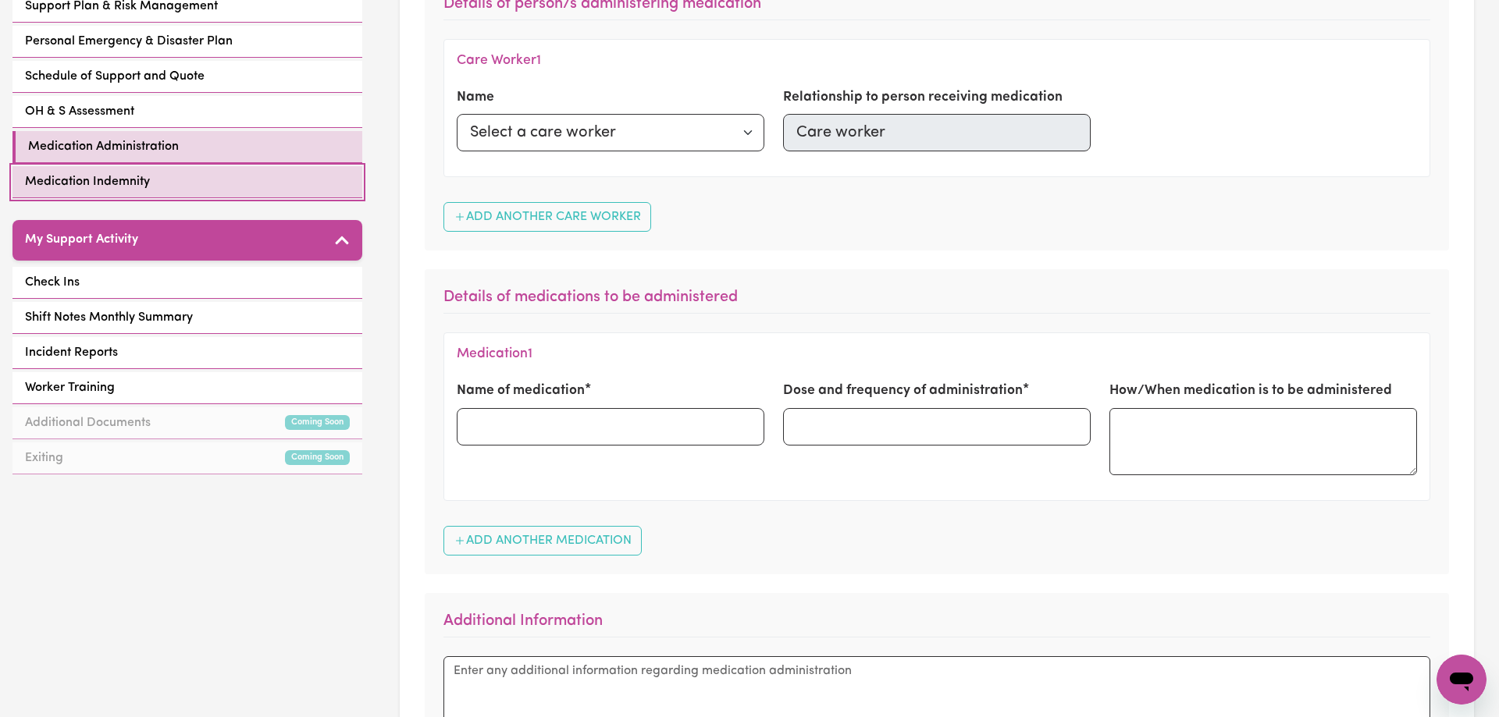
click at [149, 173] on span "Medication Indemnity" at bounding box center [87, 182] width 125 height 19
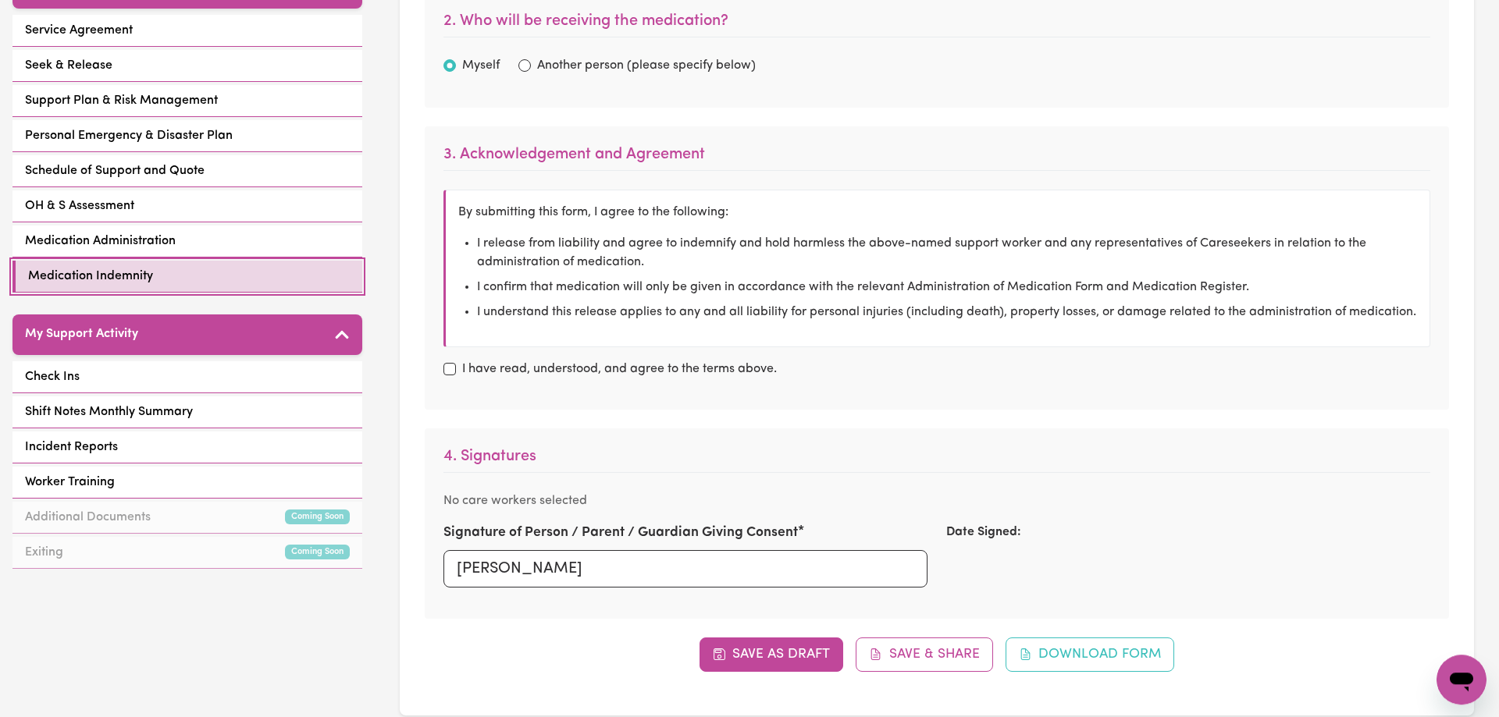
scroll to position [478, 0]
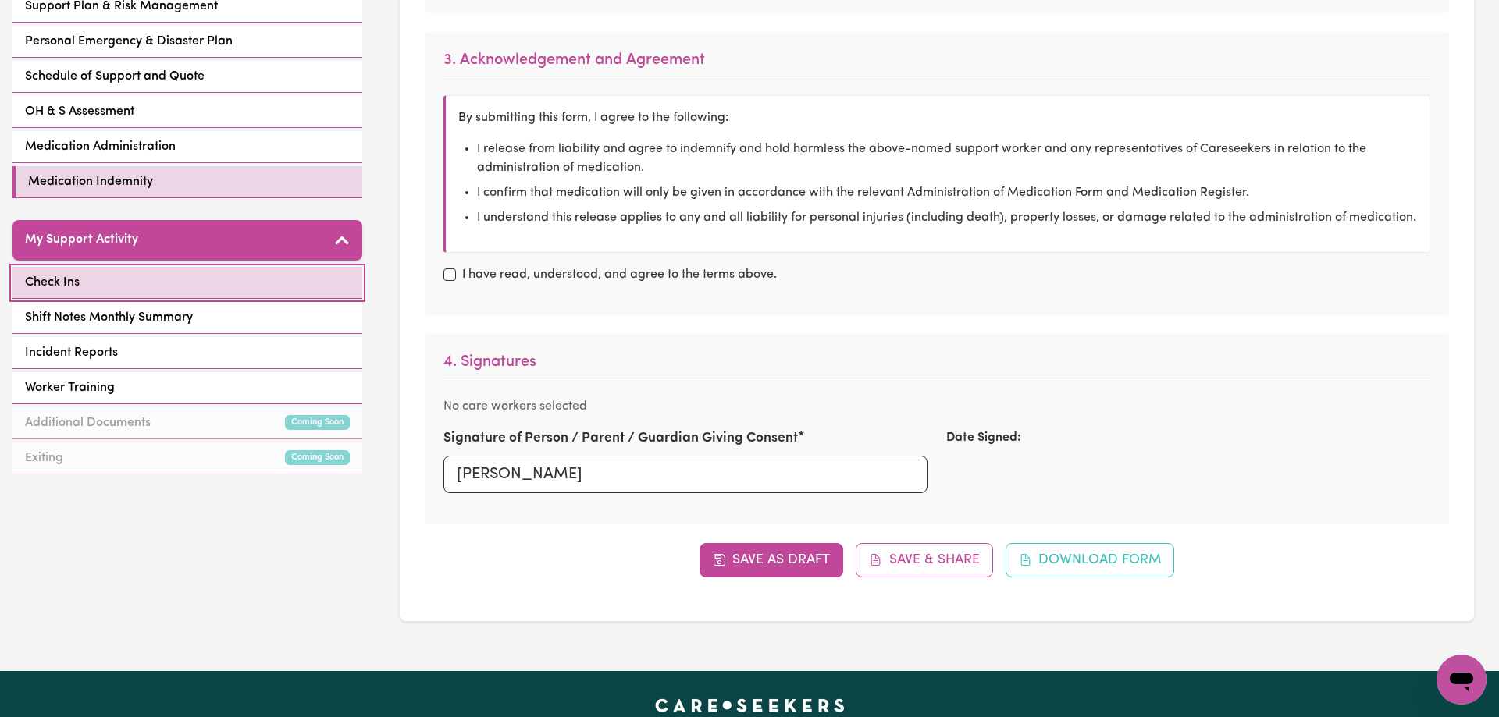
click at [65, 273] on span "Check Ins" at bounding box center [52, 282] width 55 height 19
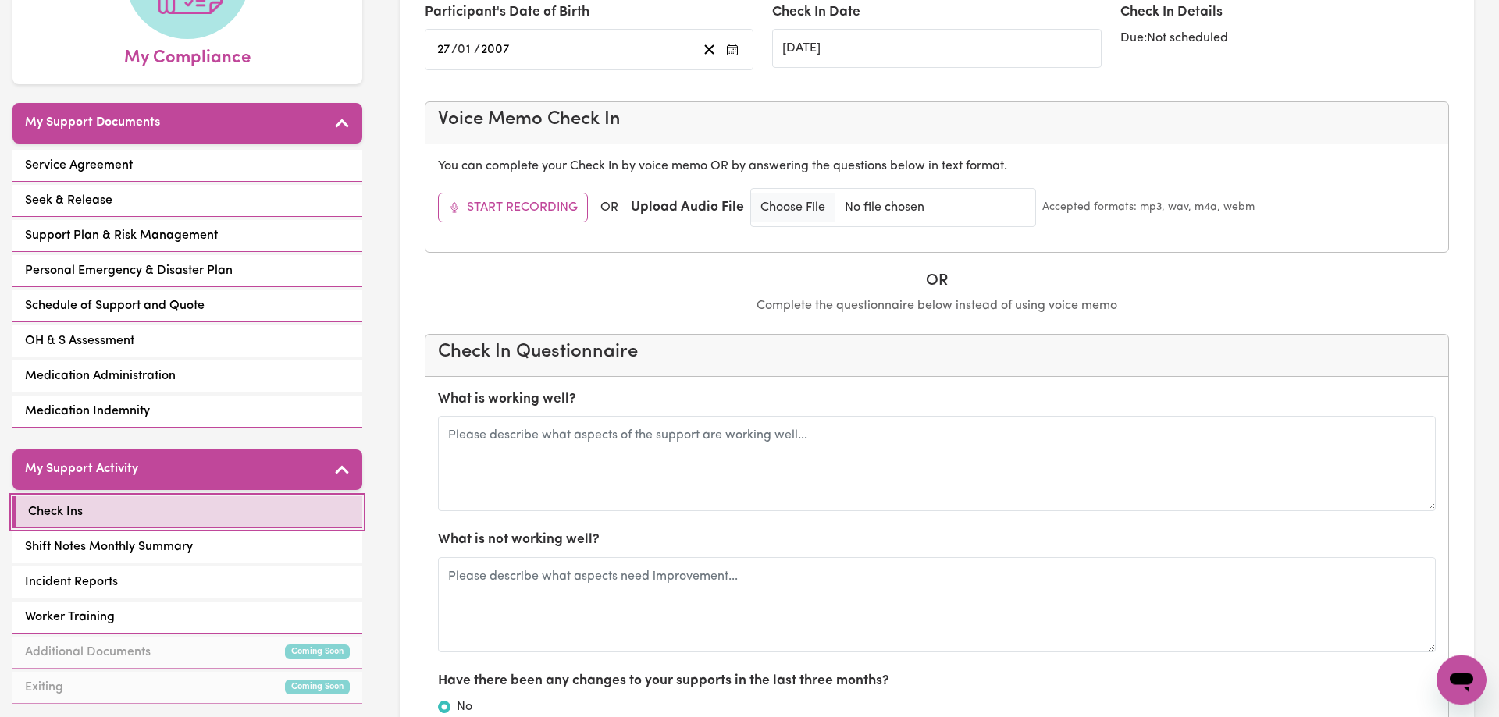
scroll to position [398, 0]
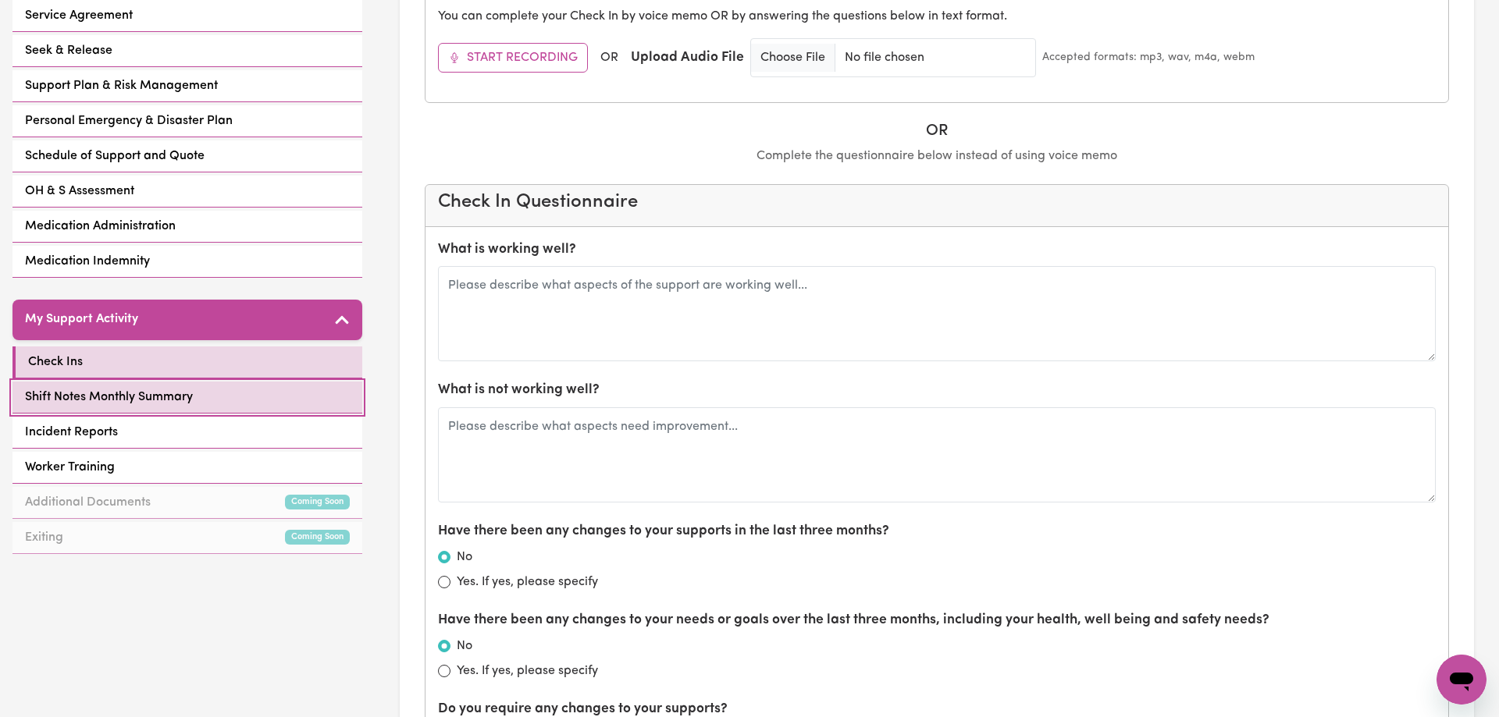
click at [201, 384] on link "Shift Notes Monthly Summary" at bounding box center [187, 398] width 350 height 32
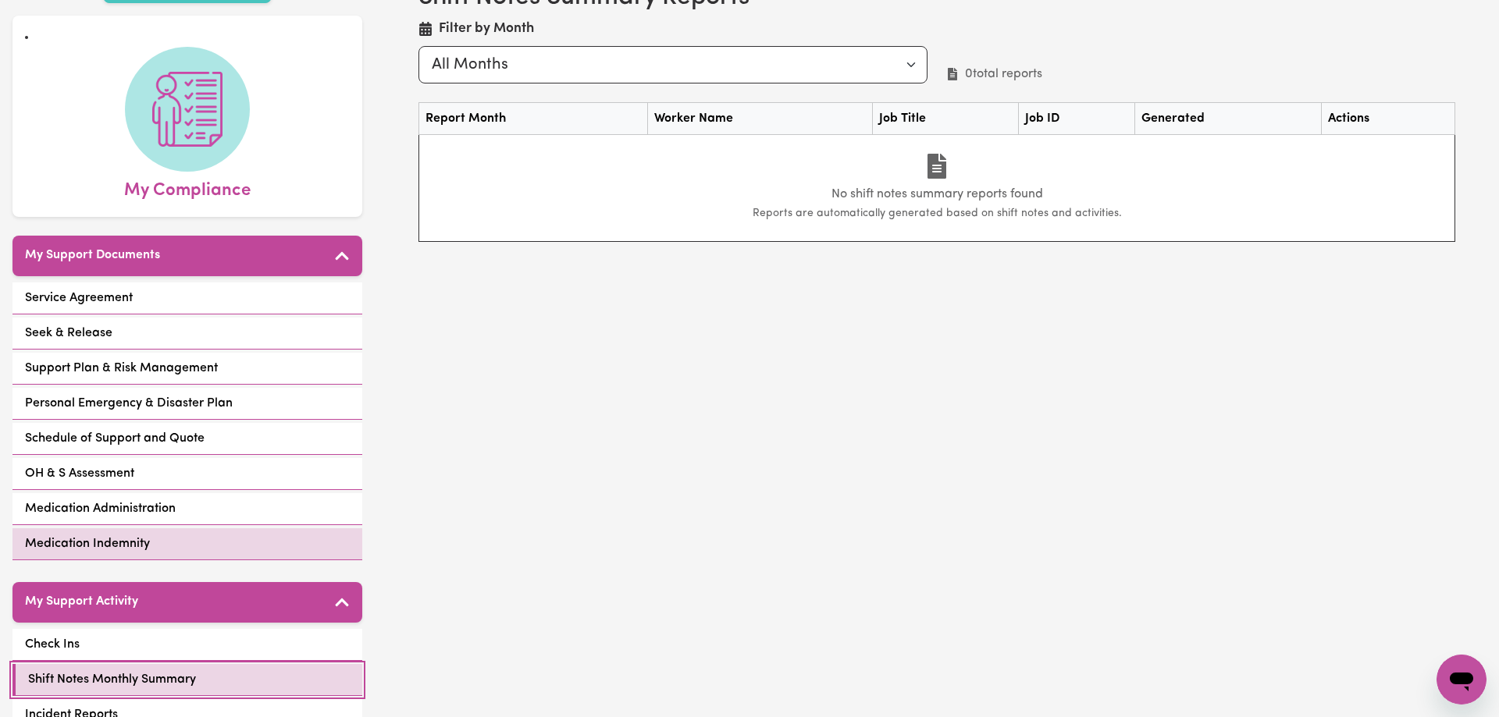
scroll to position [239, 0]
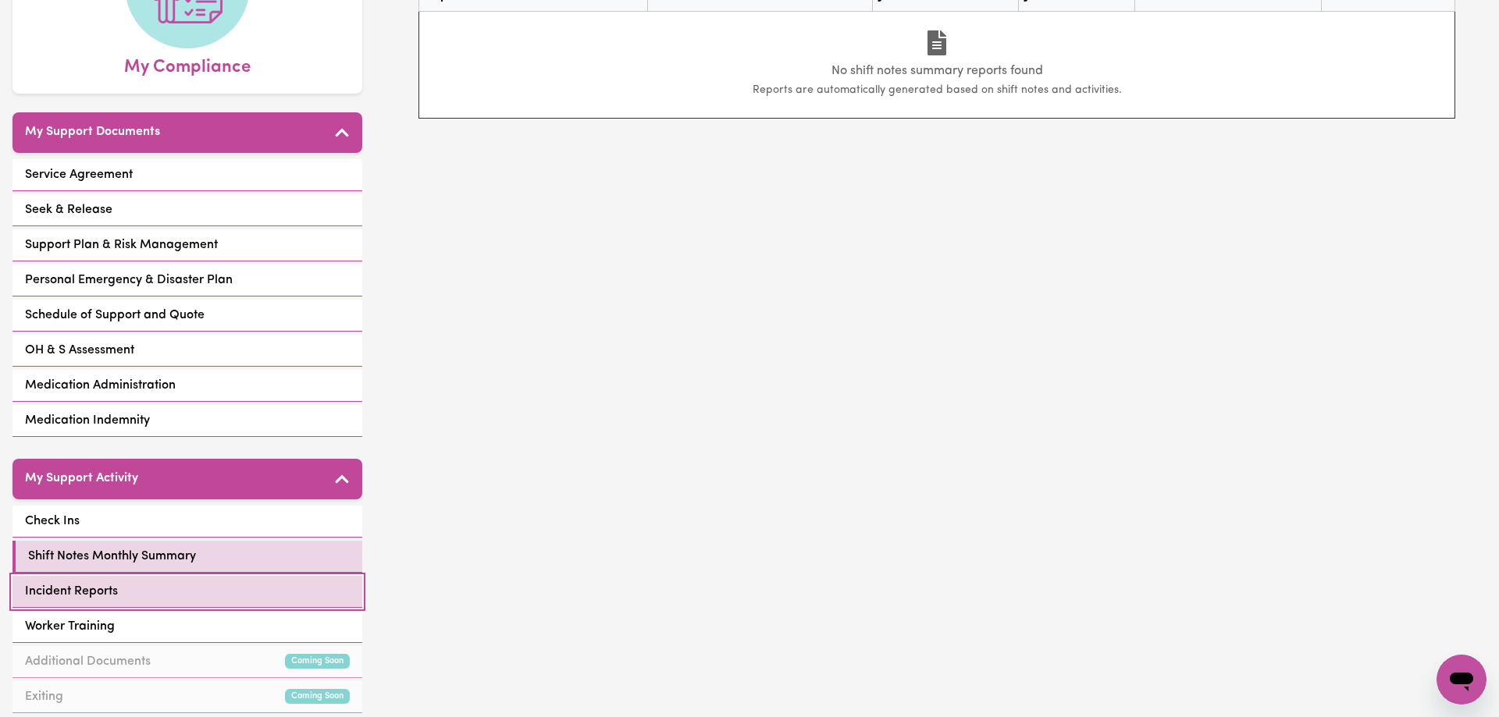
click at [166, 581] on link "Incident Reports" at bounding box center [187, 592] width 350 height 32
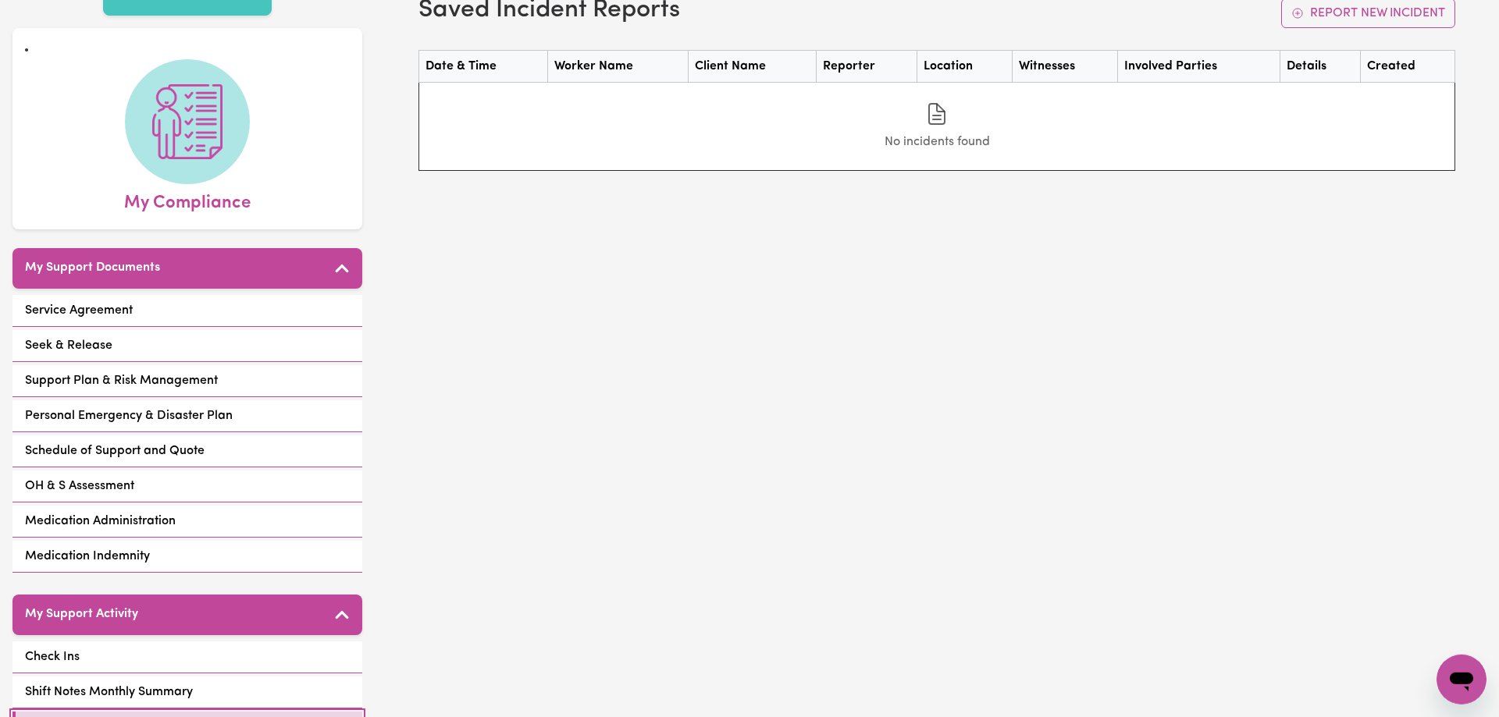
scroll to position [159, 0]
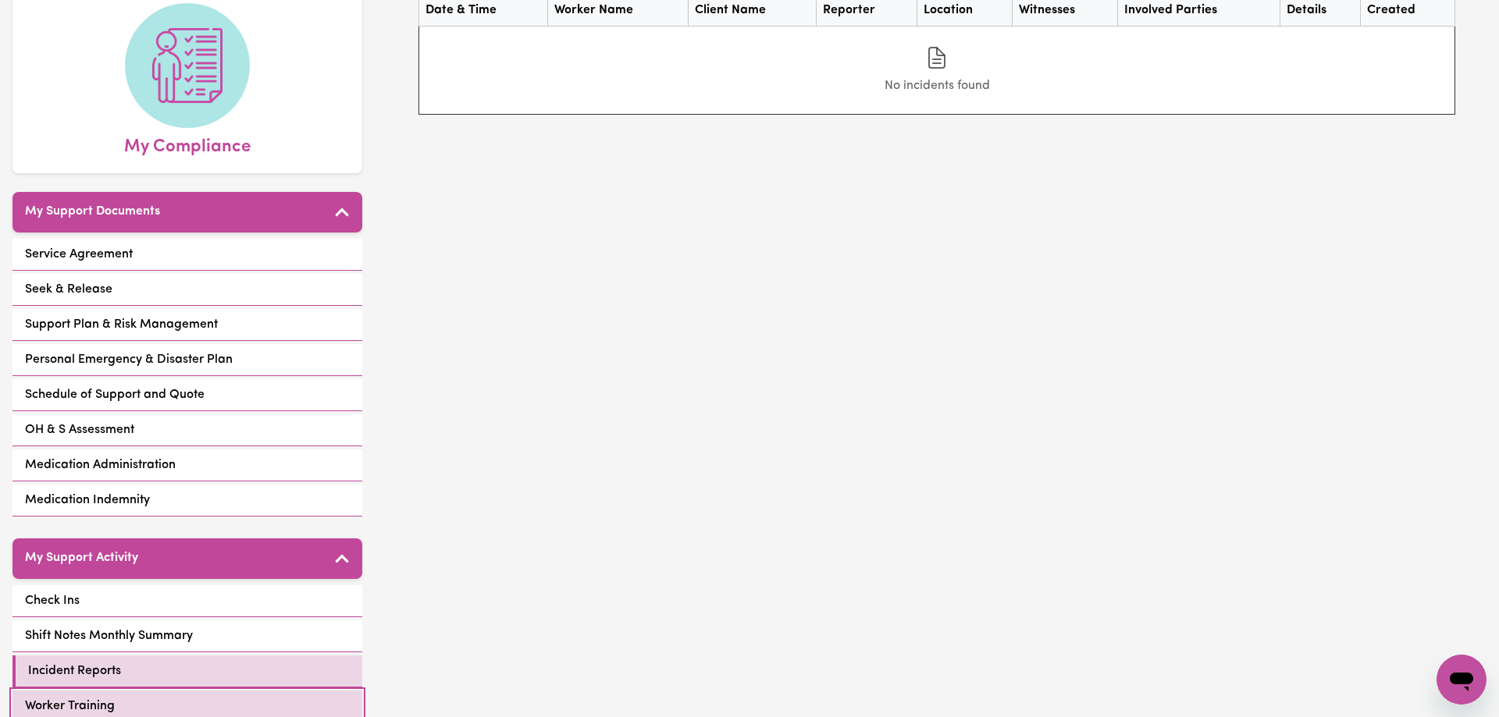
click at [154, 691] on link "Worker Training" at bounding box center [187, 707] width 350 height 32
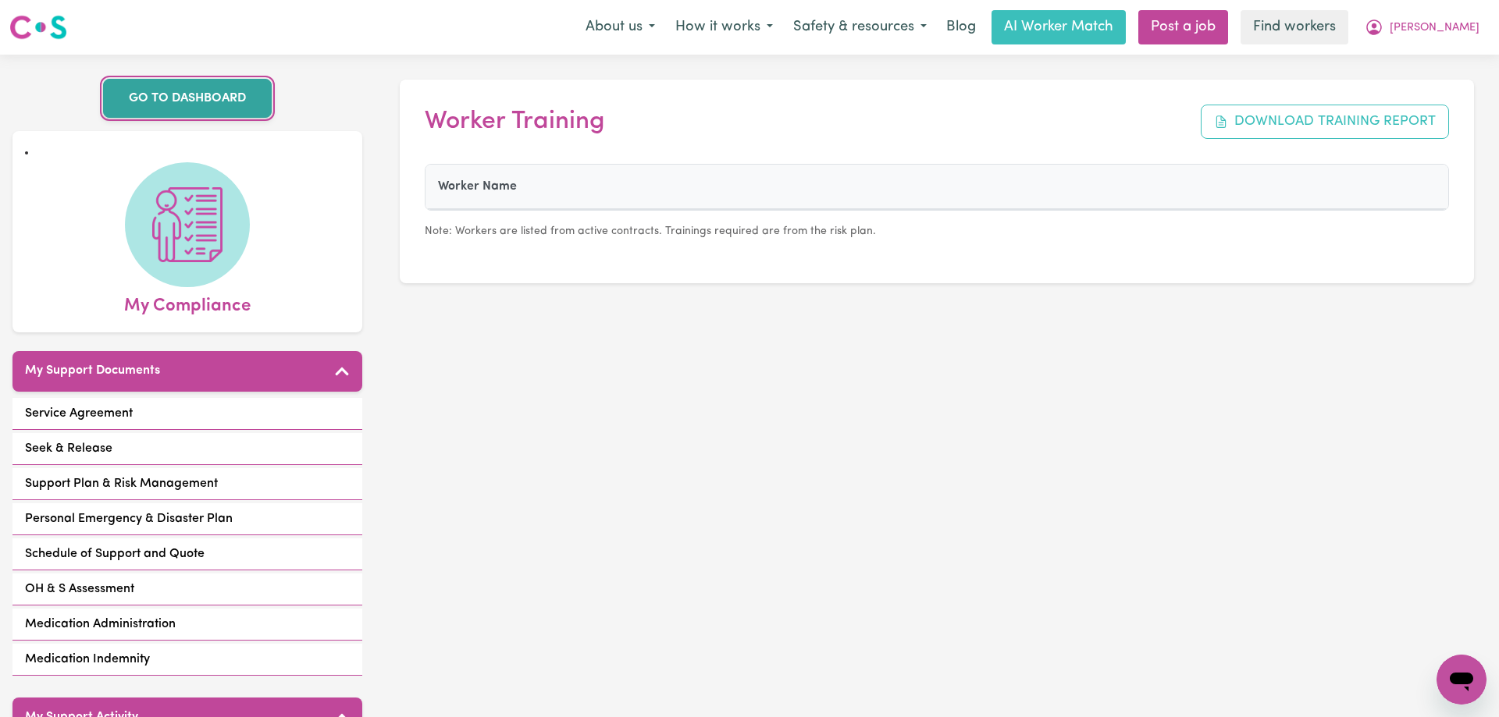
click at [151, 92] on link "GO TO DASHBOARD" at bounding box center [187, 98] width 169 height 39
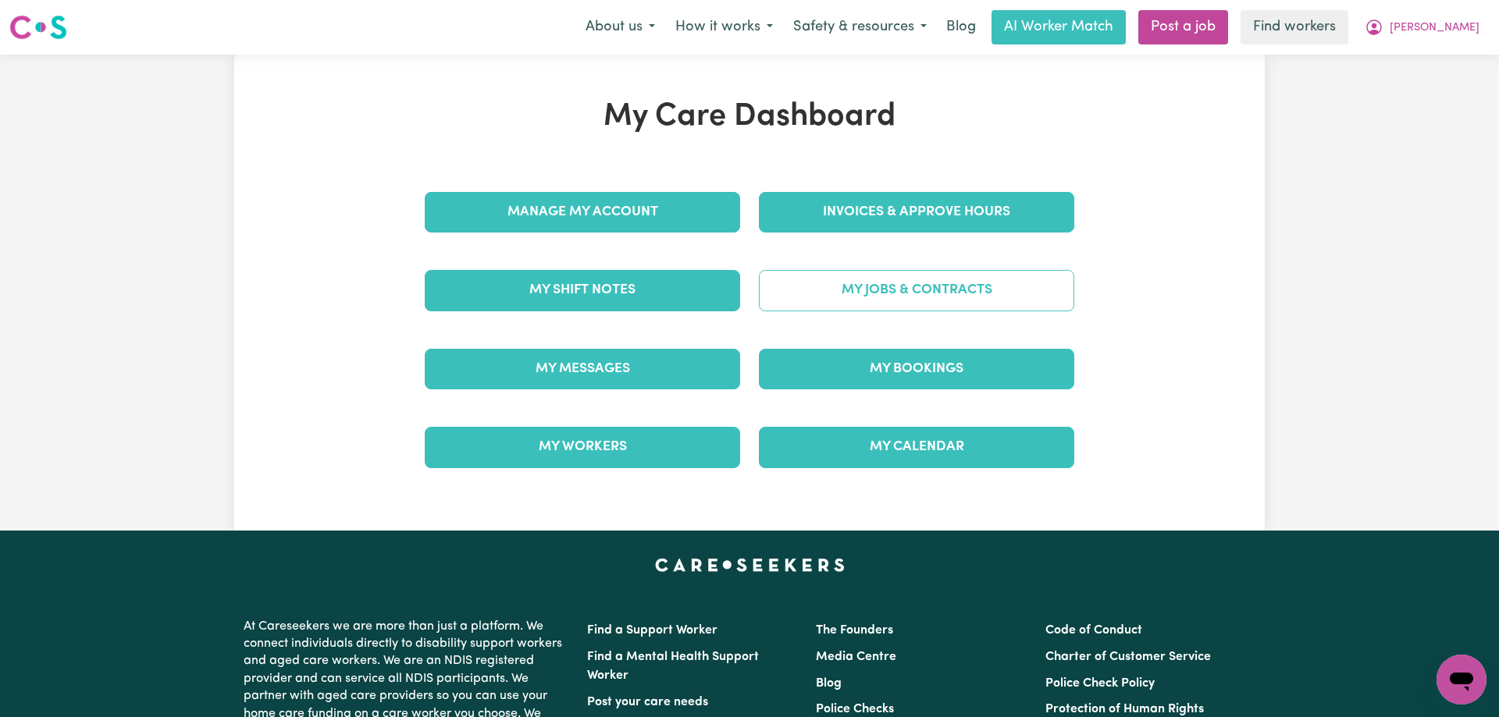
click at [895, 297] on link "My Jobs & Contracts" at bounding box center [916, 290] width 315 height 41
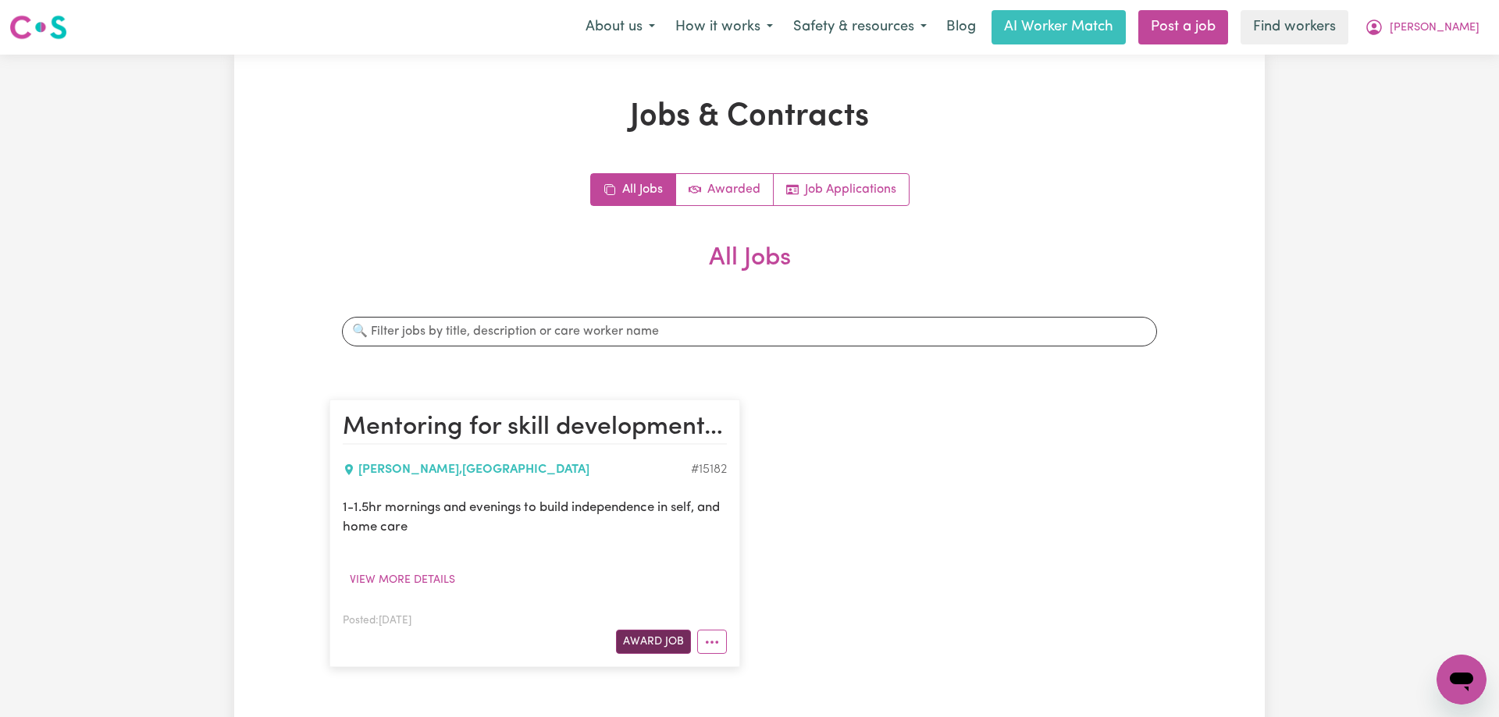
click at [646, 646] on button "Award Job" at bounding box center [653, 642] width 75 height 24
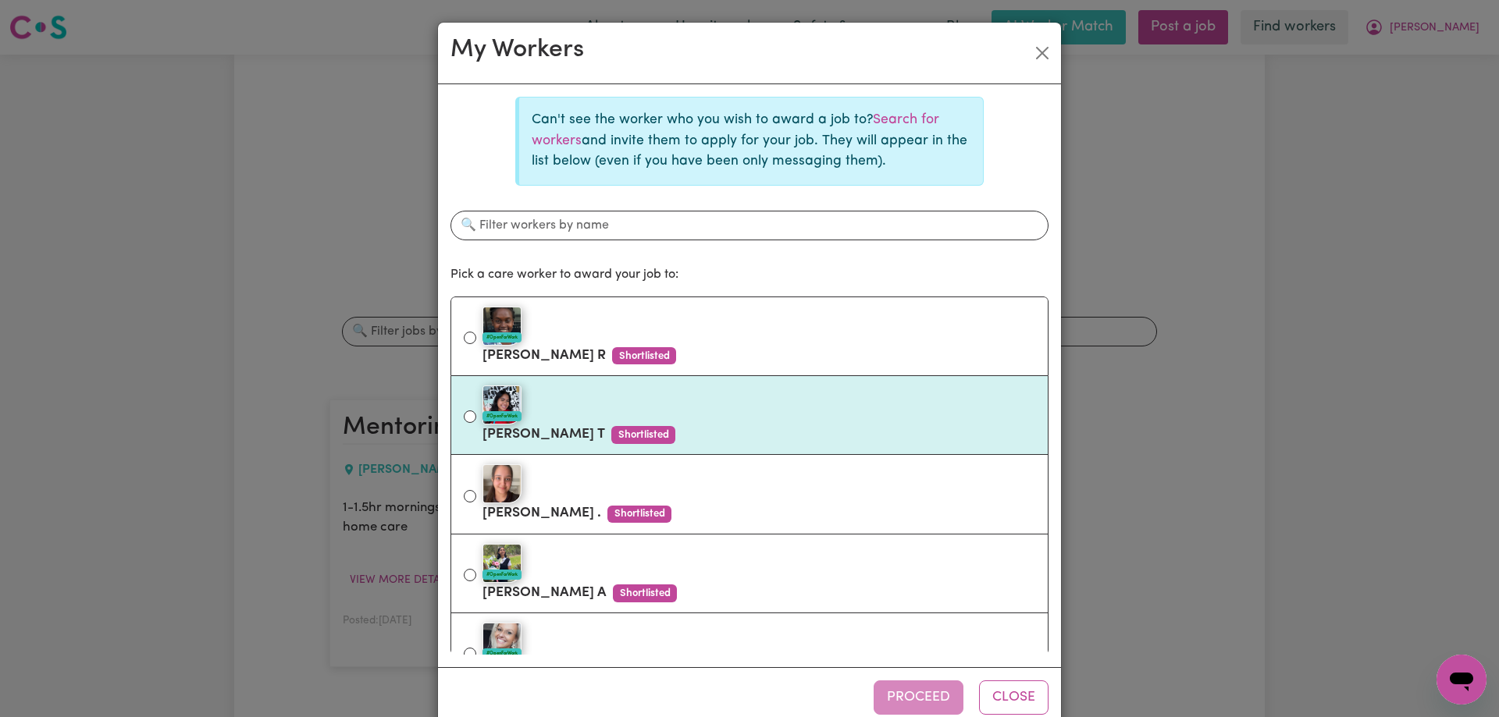
click at [468, 407] on div "#OpenForWork [PERSON_NAME] Shortlisted" at bounding box center [749, 416] width 571 height 66
click at [473, 415] on input "#OpenForWork [PERSON_NAME] Shortlisted" at bounding box center [470, 417] width 12 height 12
radio input "true"
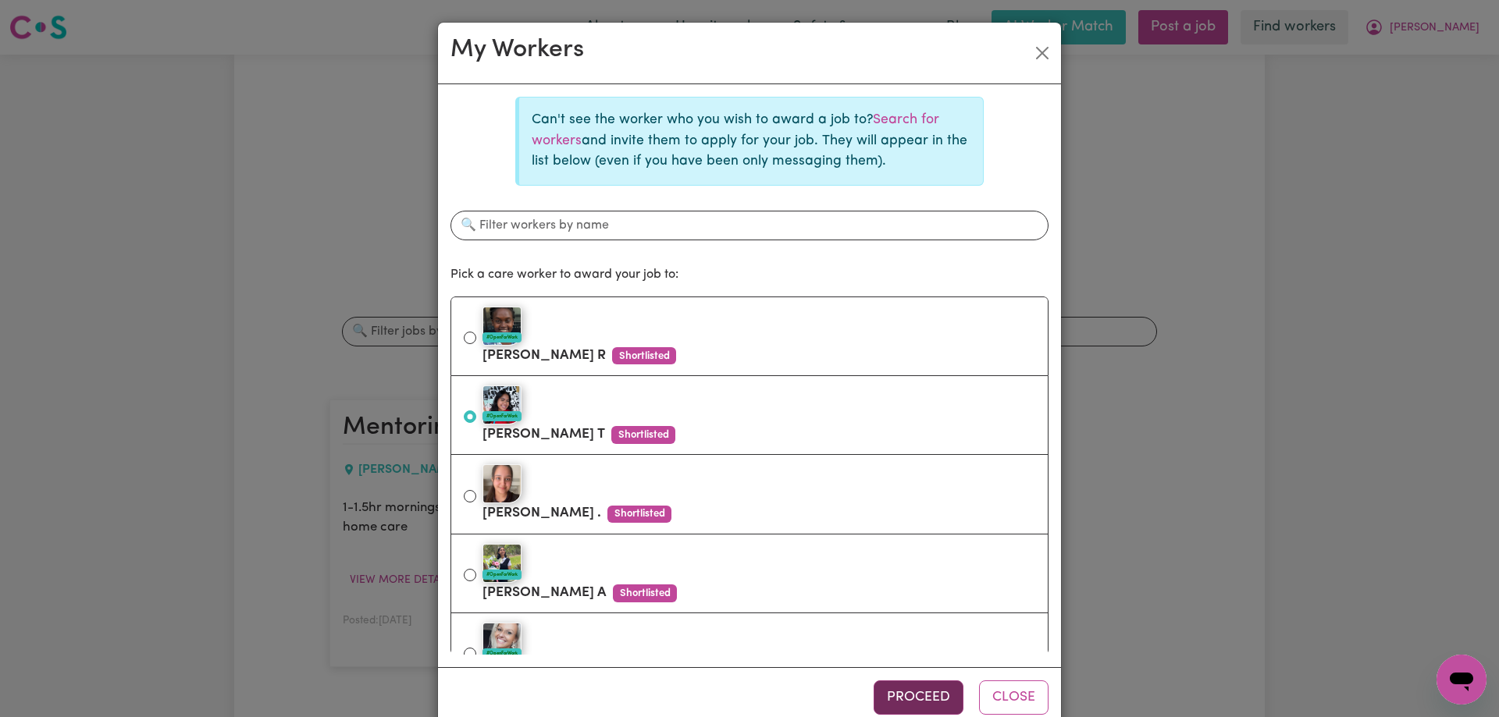
click at [939, 699] on button "Proceed" at bounding box center [919, 698] width 90 height 34
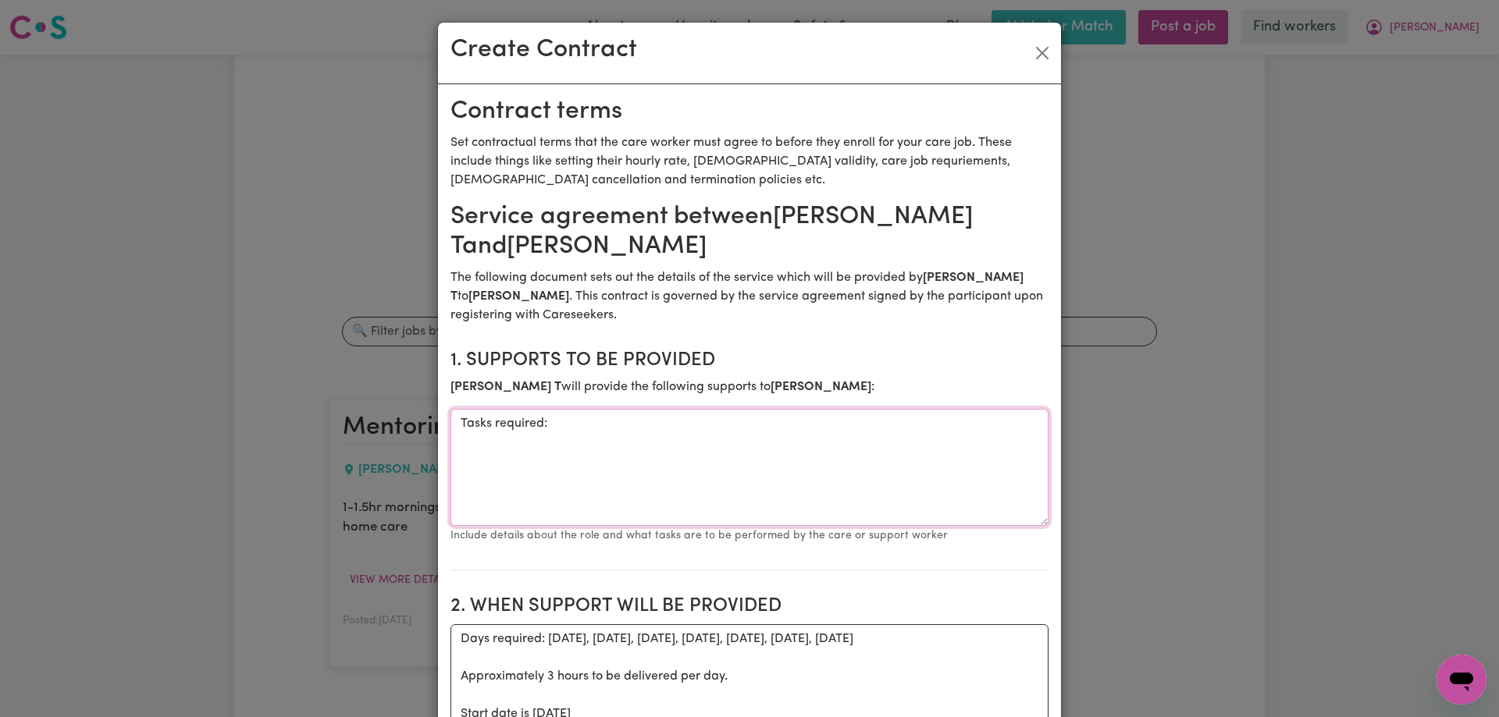
click at [682, 422] on textarea "Tasks required:" at bounding box center [749, 467] width 598 height 117
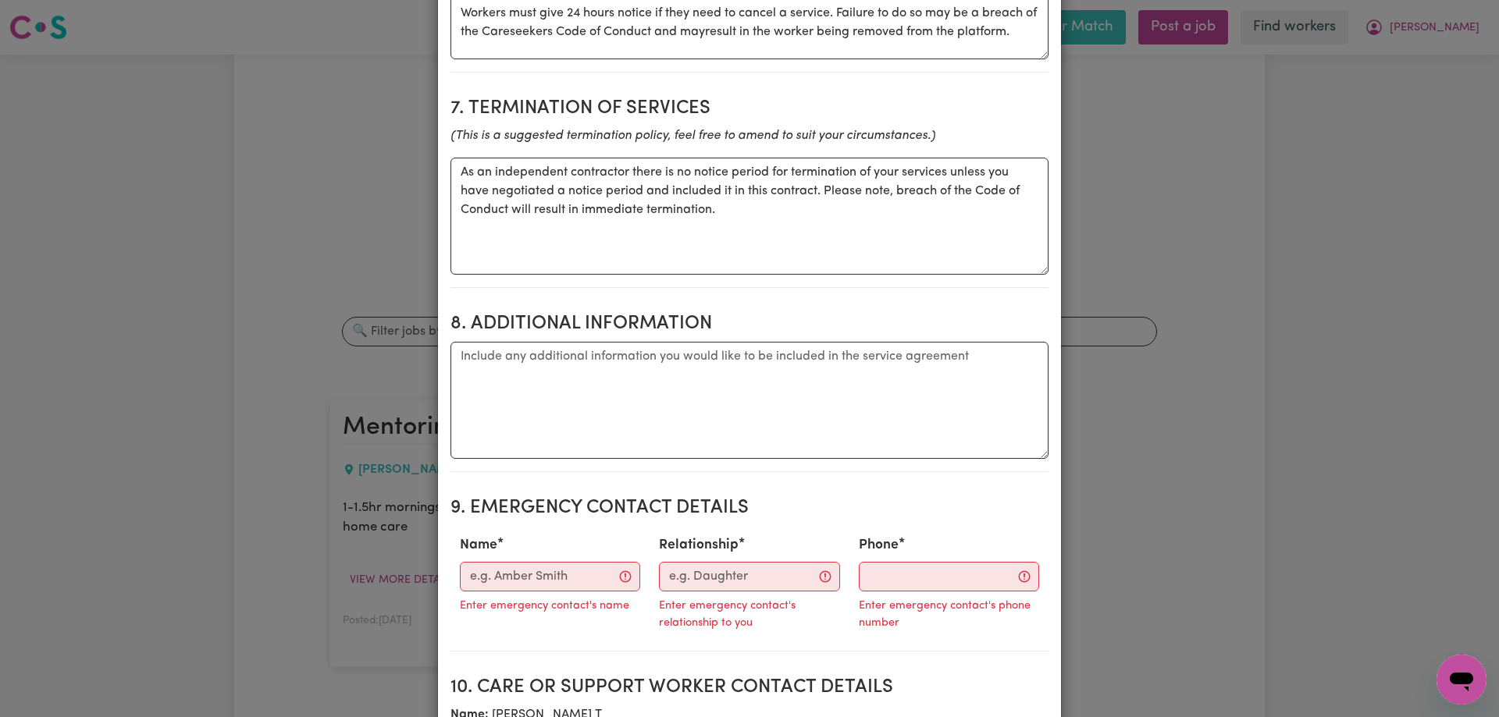
scroll to position [1686, 0]
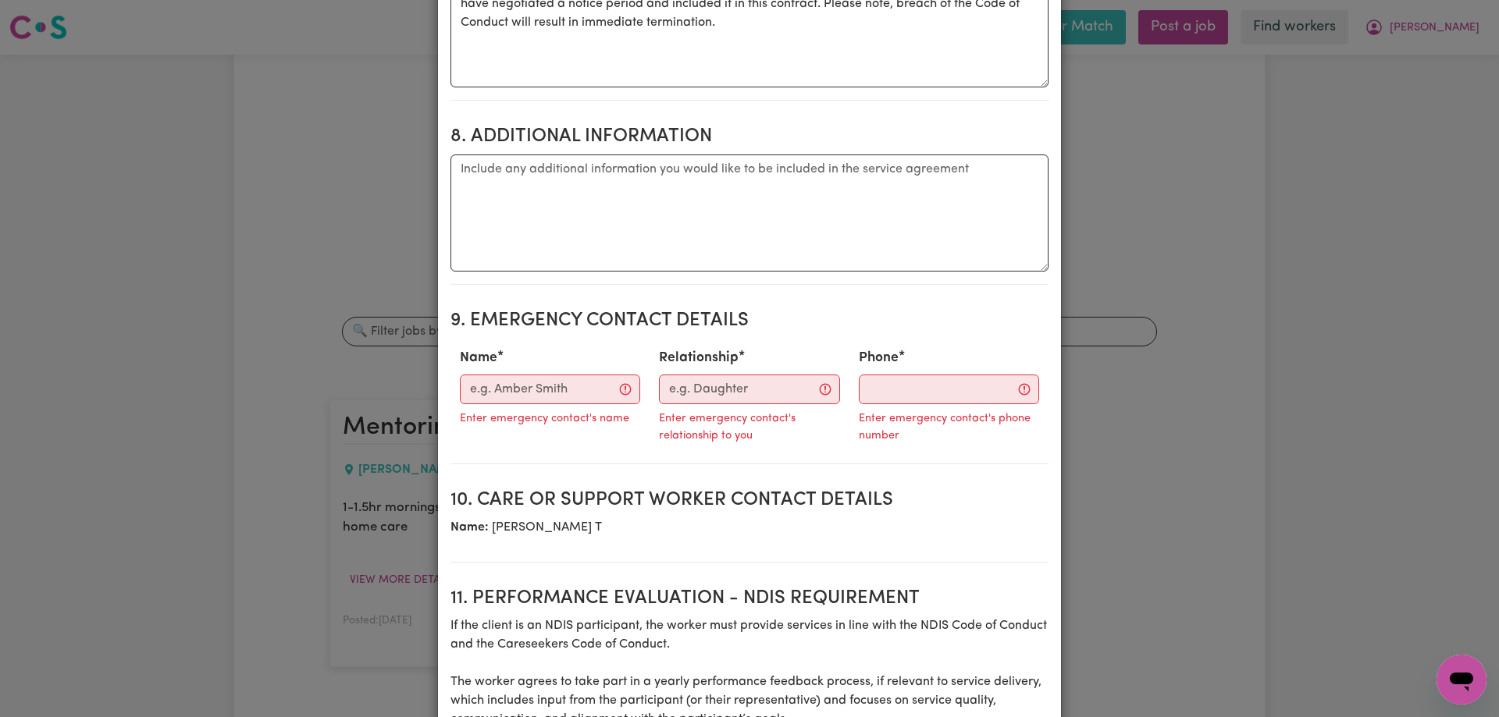
type textarea "Tasks required: Skill development for developing independence"
click at [532, 386] on input "Name" at bounding box center [550, 390] width 180 height 30
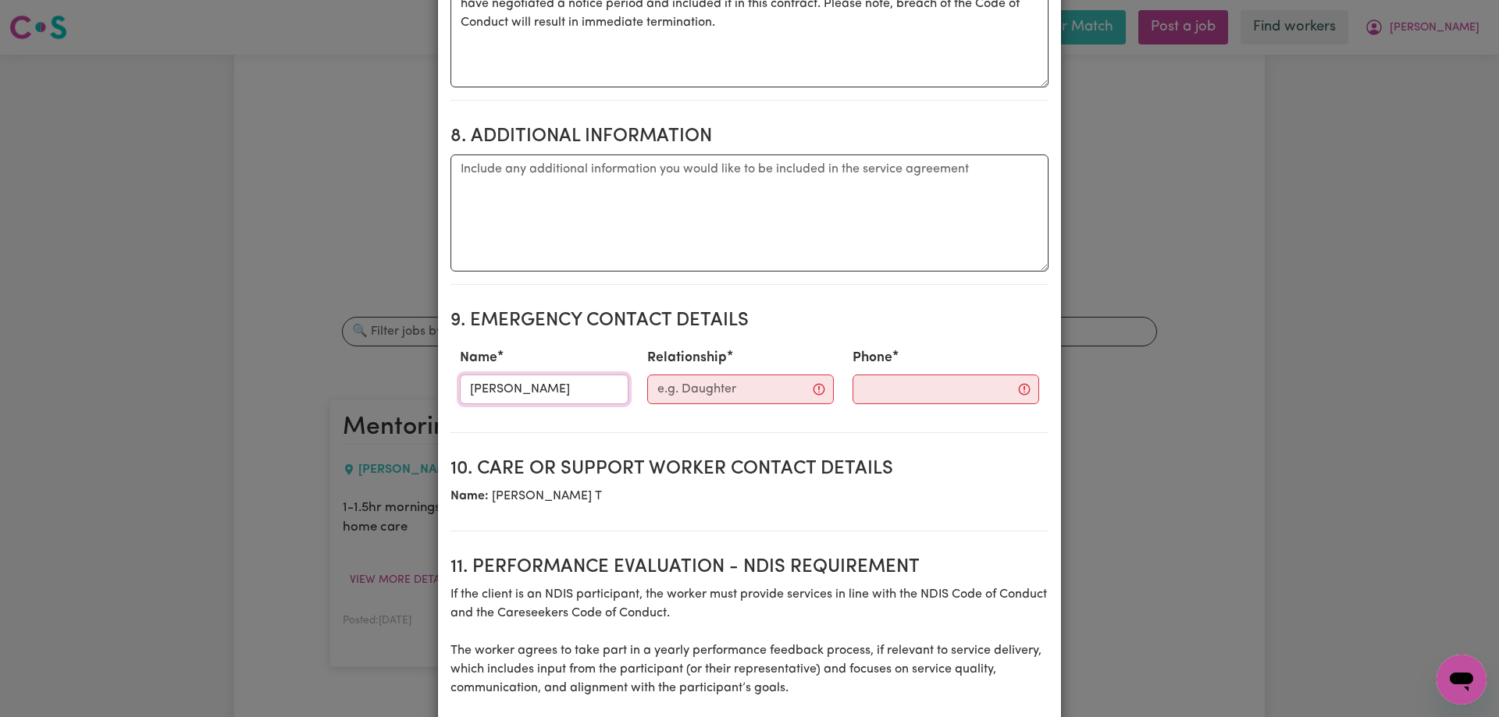
type input "[PERSON_NAME]"
type input "Mother"
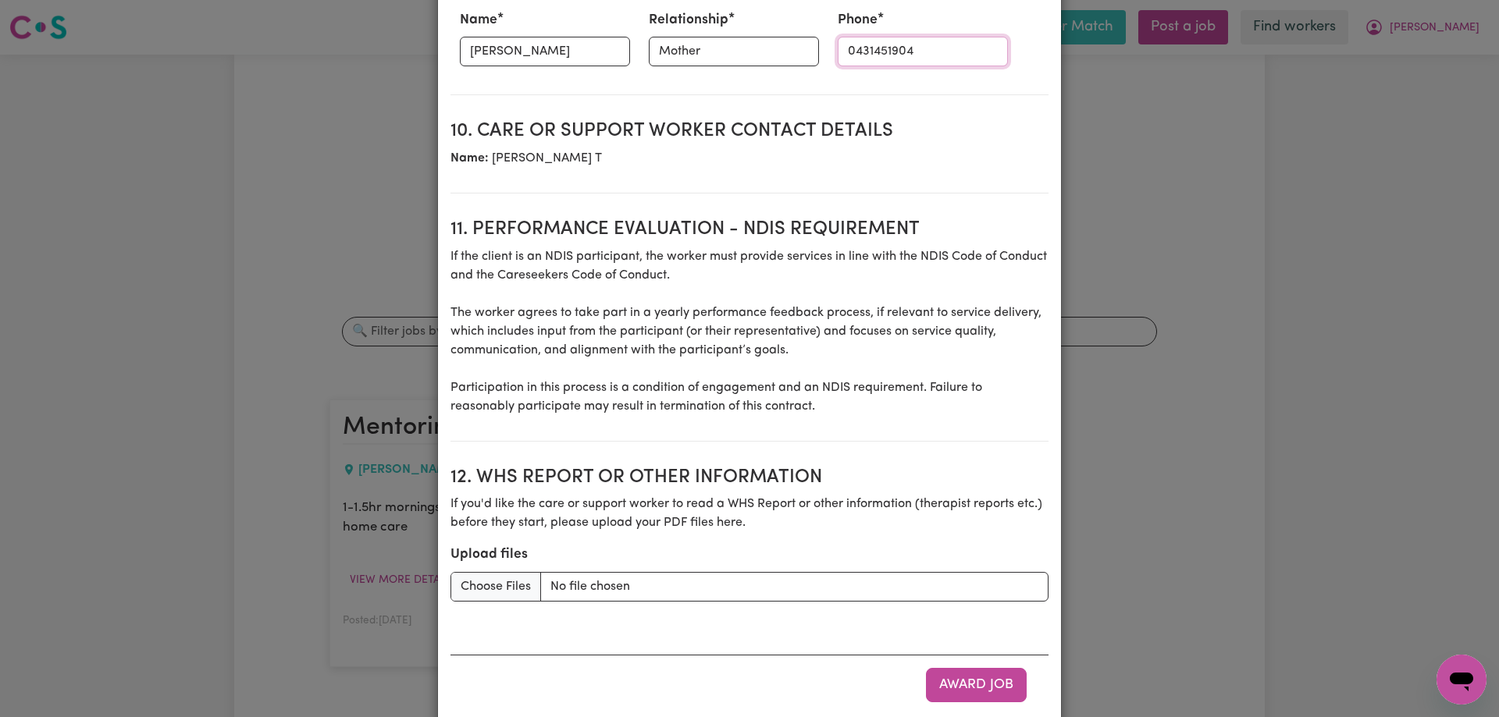
scroll to position [2057, 0]
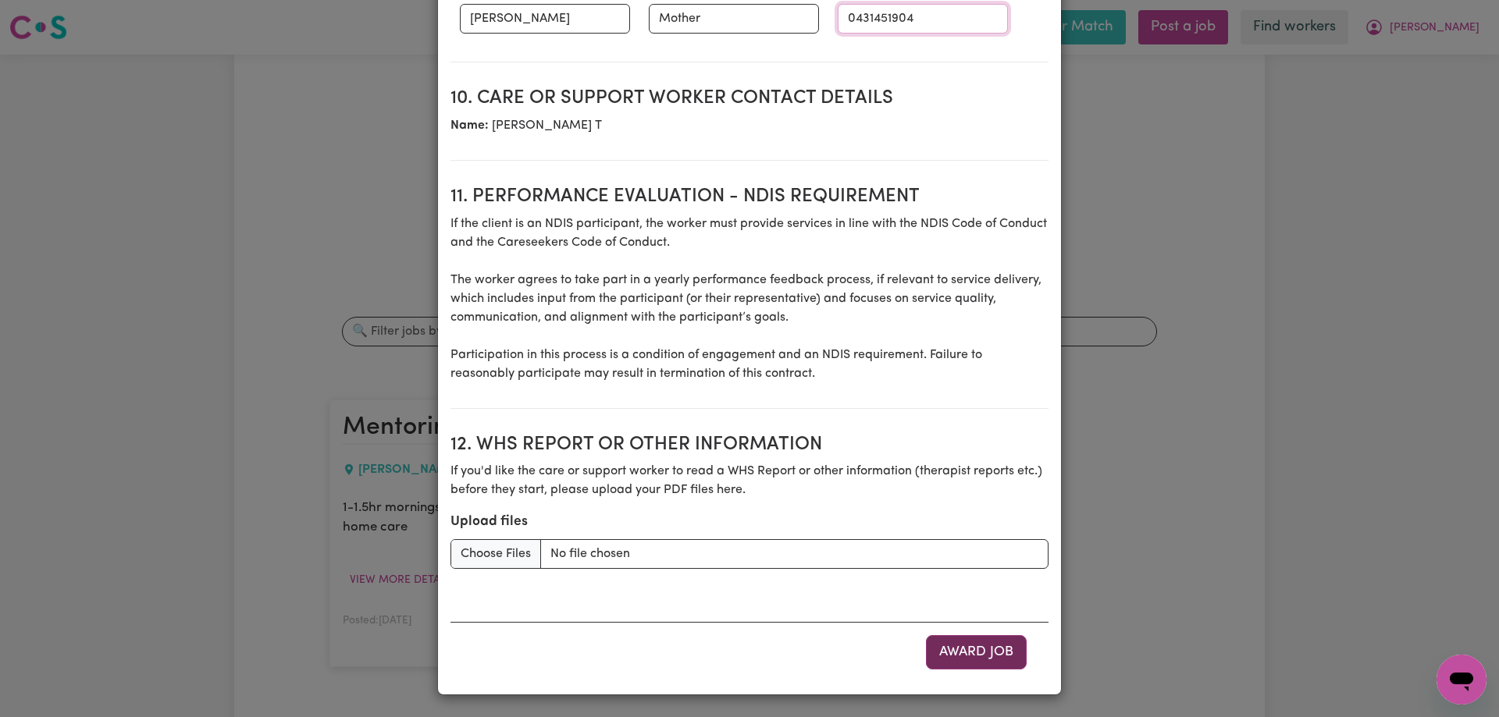
type input "0431451904"
click at [969, 657] on button "Award Job" at bounding box center [976, 652] width 101 height 34
